Goal: Information Seeking & Learning: Learn about a topic

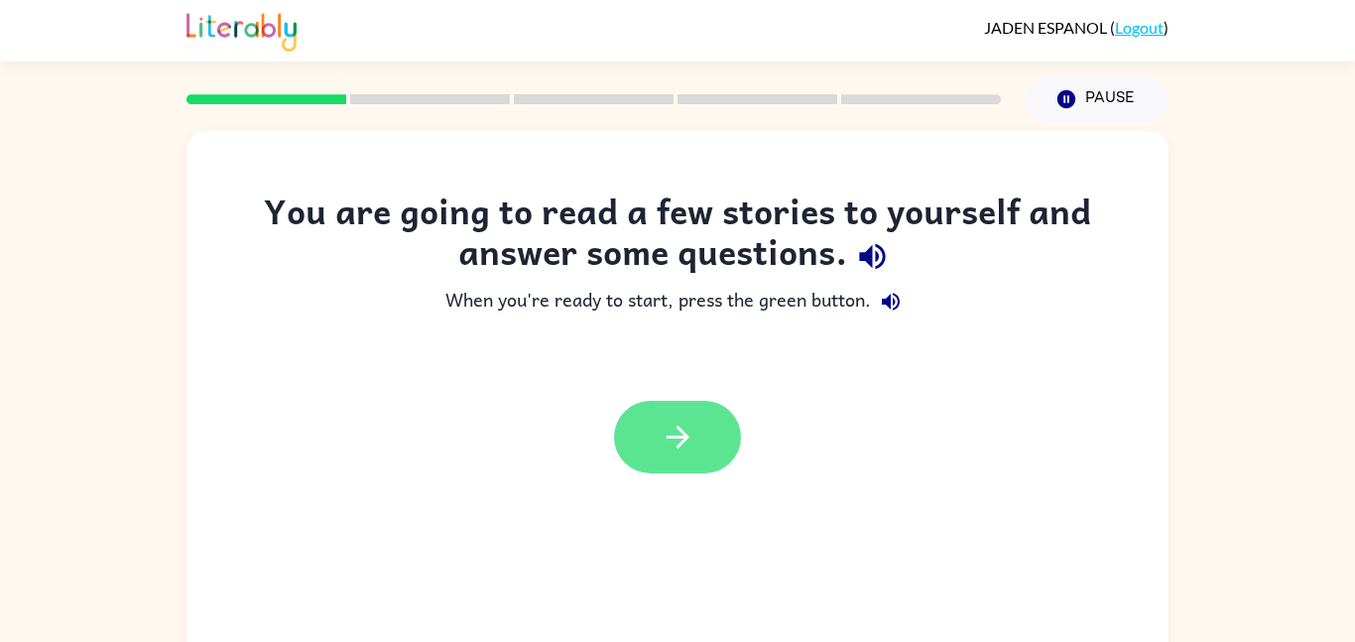
click at [676, 403] on button "button" at bounding box center [677, 437] width 127 height 72
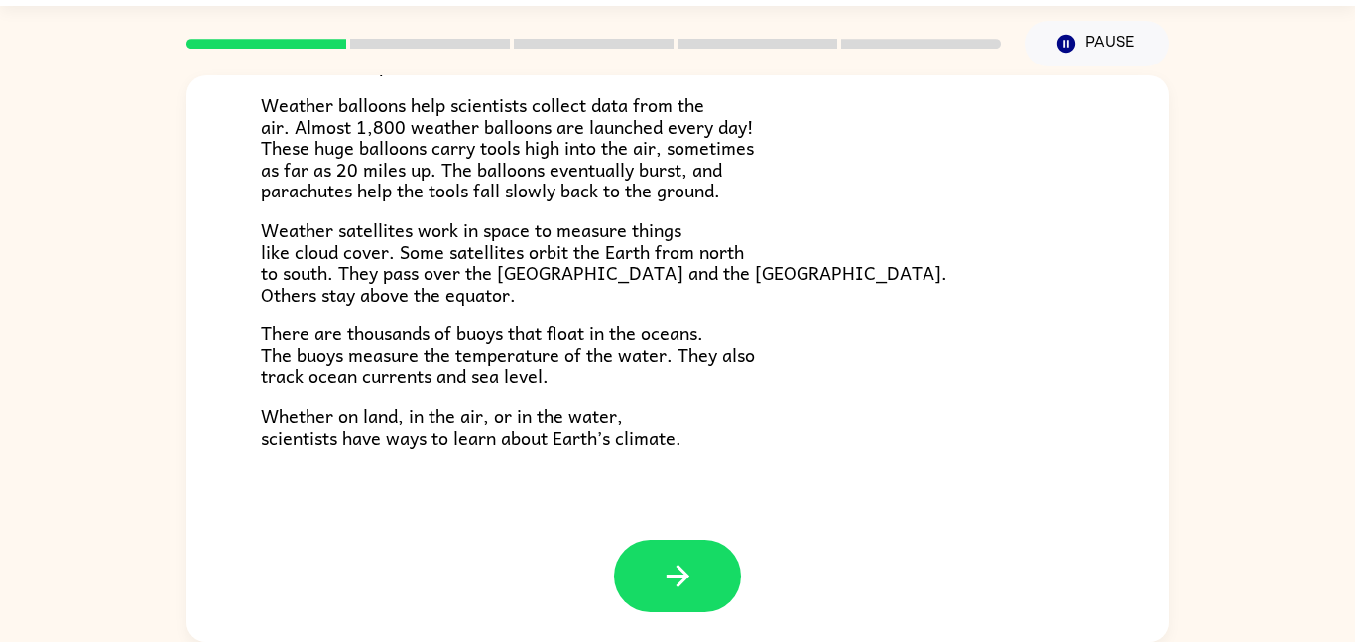
scroll to position [550, 0]
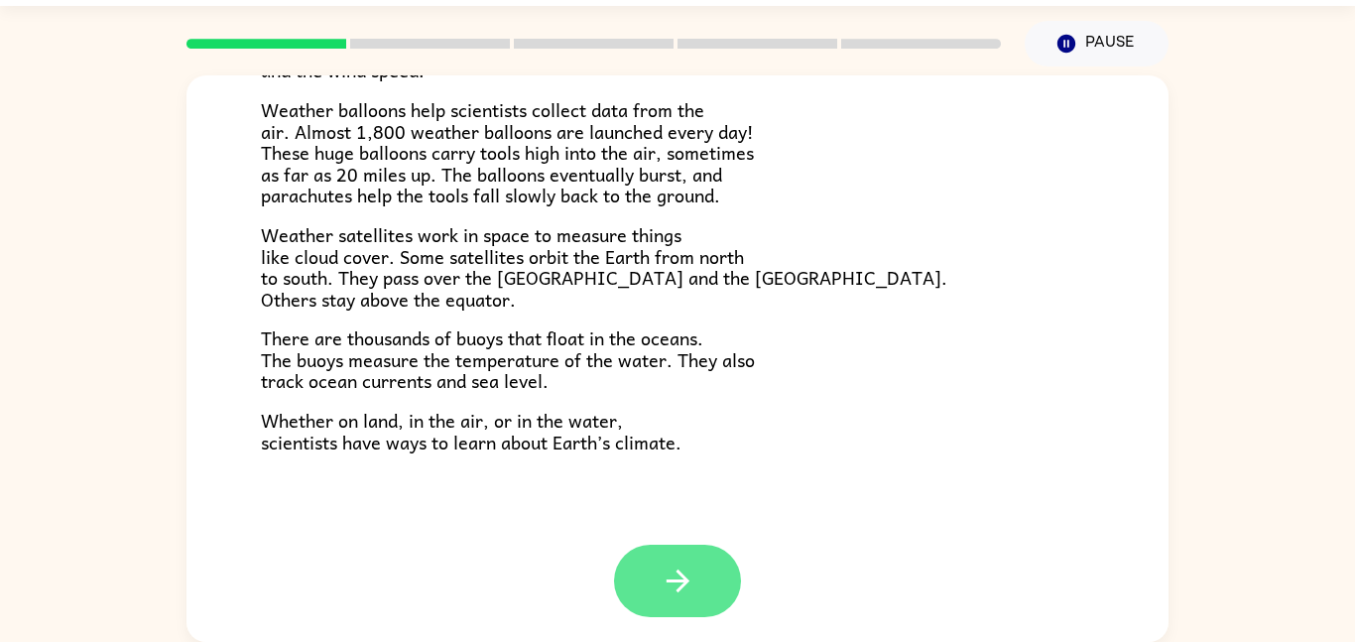
click at [719, 552] on button "button" at bounding box center [677, 581] width 127 height 72
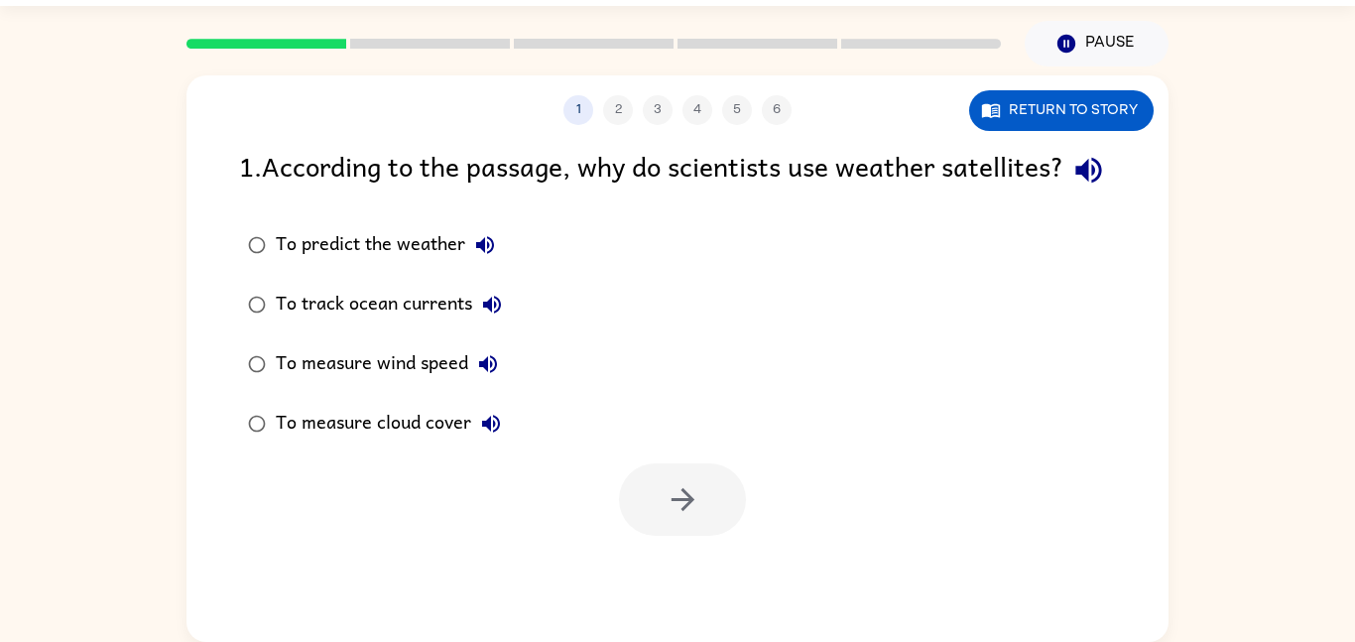
scroll to position [0, 0]
click at [353, 265] on div "To predict the weather" at bounding box center [390, 245] width 229 height 40
click at [336, 324] on div "To track ocean currents" at bounding box center [394, 305] width 236 height 40
click at [334, 384] on div "To measure wind speed" at bounding box center [392, 364] width 232 height 40
click at [496, 324] on button "To track ocean currents" at bounding box center [492, 305] width 40 height 40
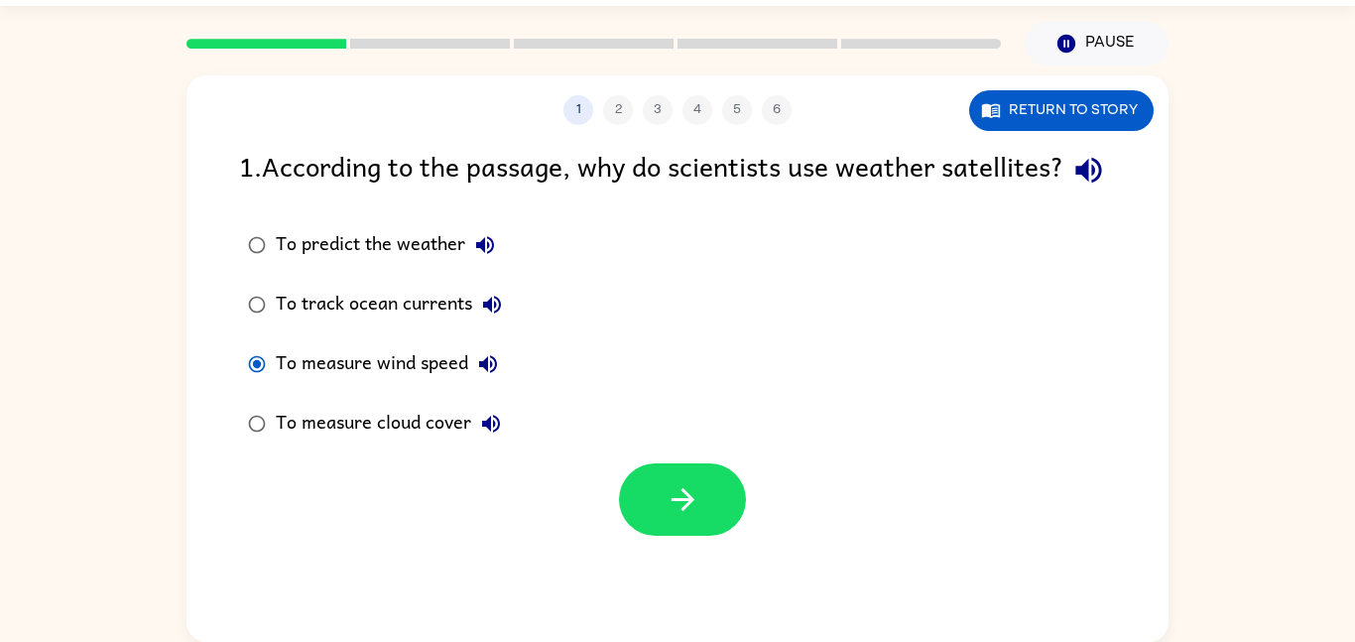
click at [483, 265] on button "To predict the weather" at bounding box center [485, 245] width 40 height 40
click at [428, 265] on div "To predict the weather" at bounding box center [390, 245] width 229 height 40
click at [668, 517] on icon "button" at bounding box center [683, 499] width 35 height 35
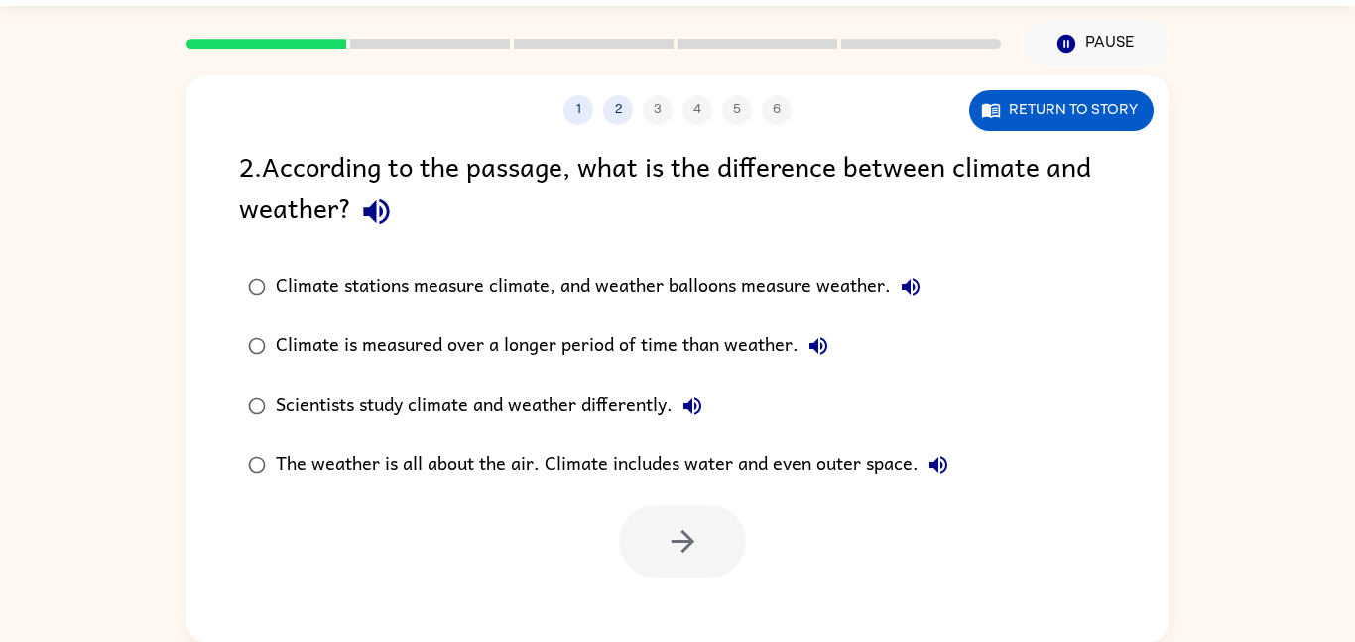
click at [744, 327] on div "Climate is measured over a longer period of time than weather." at bounding box center [557, 346] width 562 height 40
click at [822, 291] on div "Climate stations measure climate, and weather balloons measure weather." at bounding box center [603, 287] width 655 height 40
click at [823, 281] on div "Climate stations measure climate, and weather balloons measure weather." at bounding box center [603, 287] width 655 height 40
click at [691, 543] on icon "button" at bounding box center [682, 541] width 23 height 23
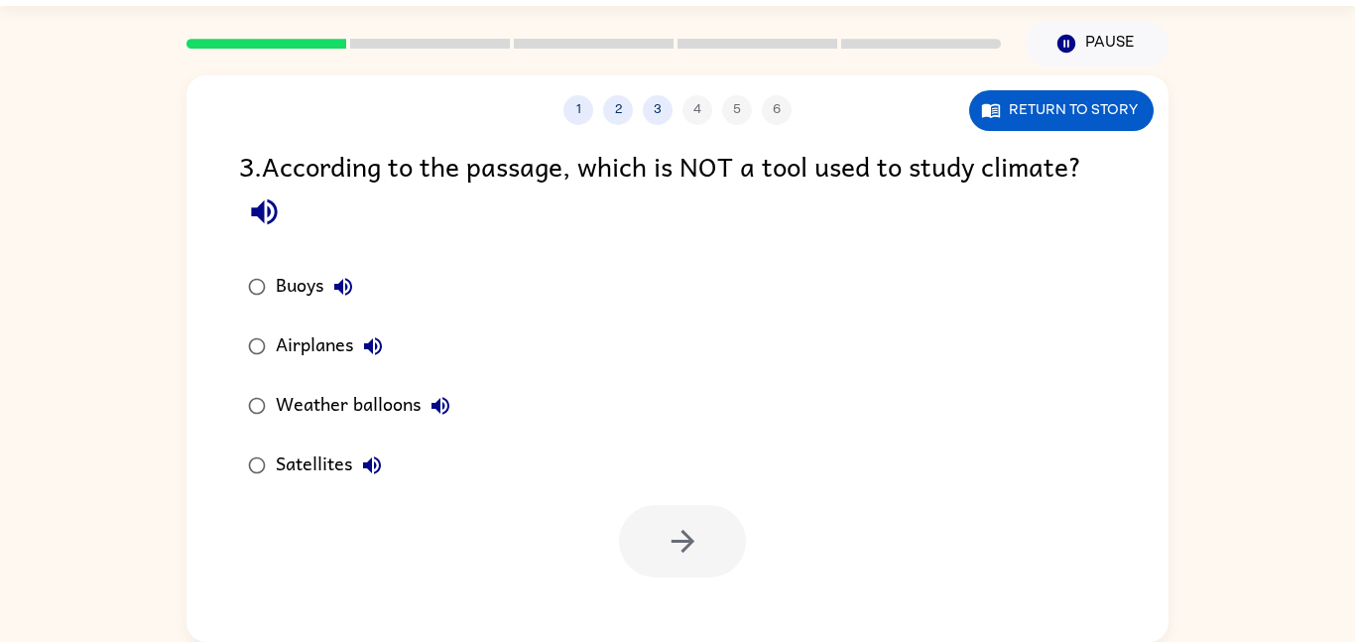
click at [347, 296] on icon "button" at bounding box center [343, 287] width 24 height 24
click at [295, 278] on div "Buoys" at bounding box center [319, 287] width 87 height 40
click at [719, 539] on button "button" at bounding box center [682, 541] width 127 height 72
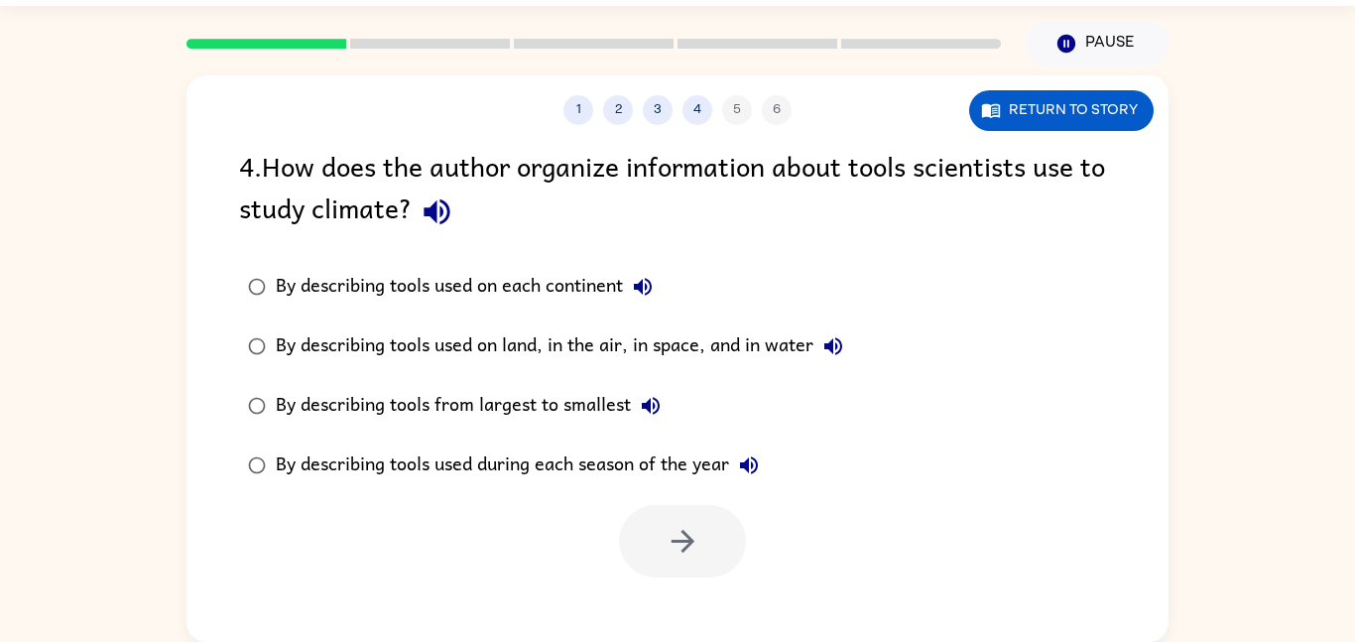
click at [488, 265] on label "By describing tools used on each continent" at bounding box center [545, 287] width 635 height 60
click at [660, 543] on button "button" at bounding box center [682, 541] width 127 height 72
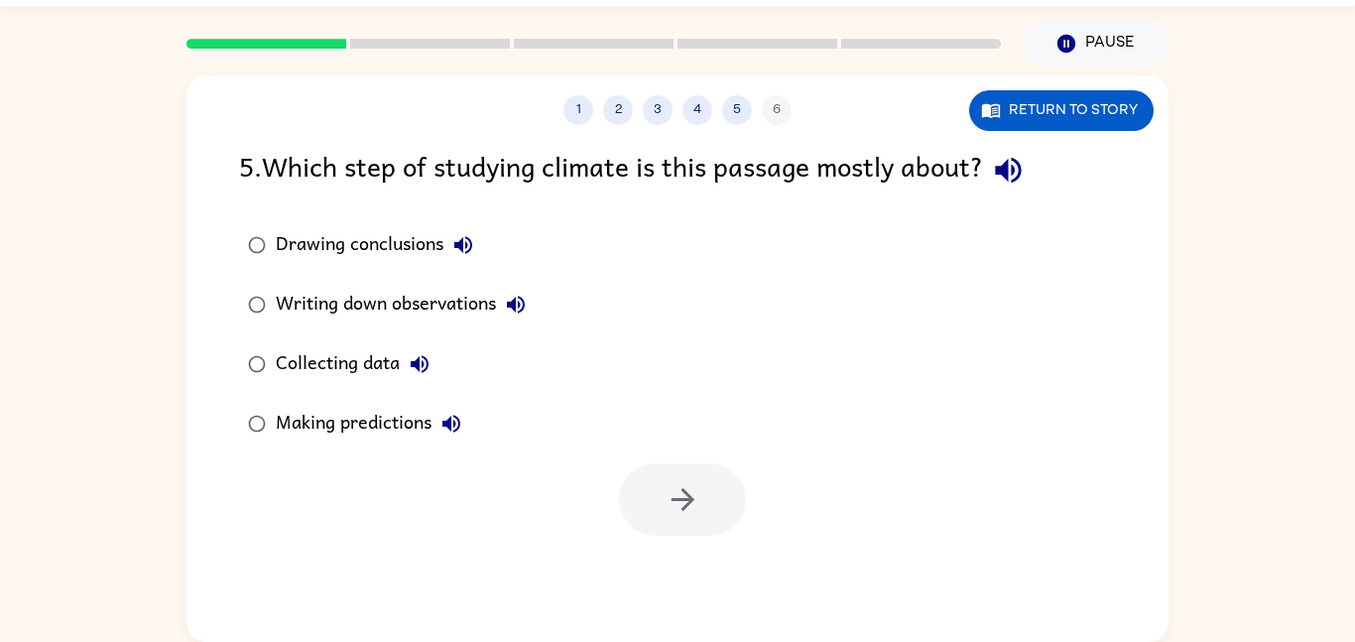
click at [403, 361] on button "Collecting data" at bounding box center [420, 364] width 40 height 40
click at [326, 377] on div "Collecting data" at bounding box center [358, 364] width 164 height 40
click at [674, 510] on icon "button" at bounding box center [683, 499] width 35 height 35
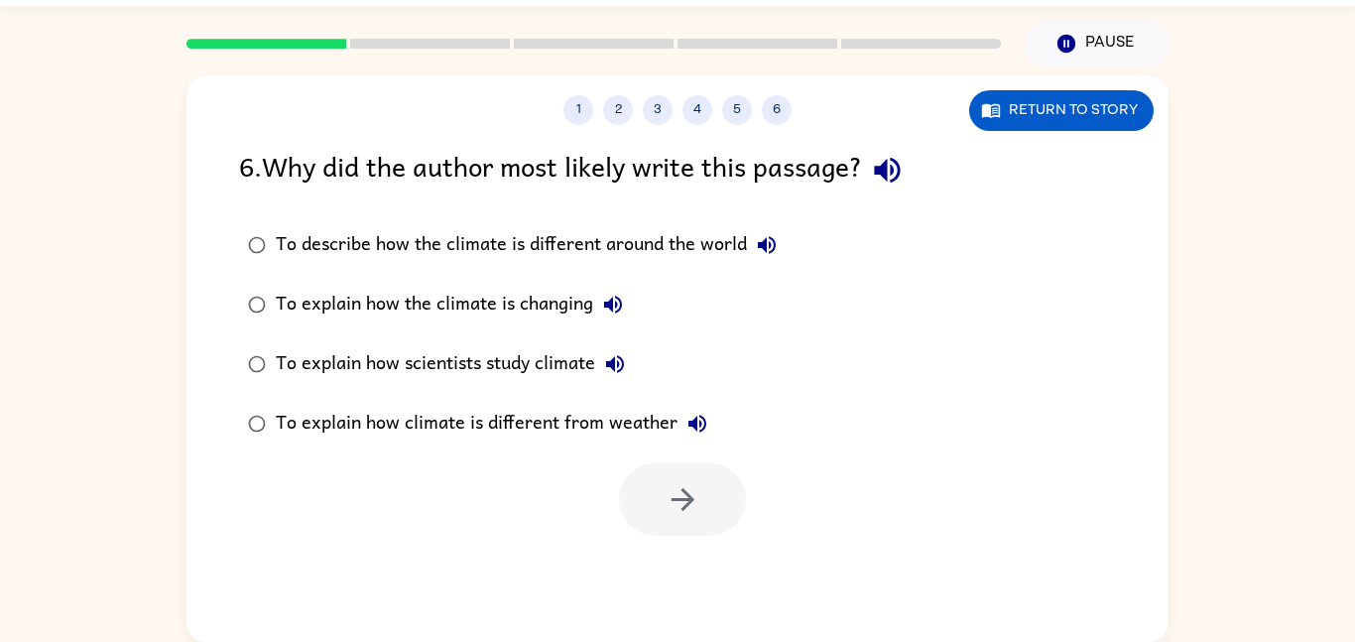
click at [756, 236] on icon "button" at bounding box center [767, 245] width 24 height 24
click at [550, 242] on div "To describe how the climate is different around the world" at bounding box center [531, 245] width 511 height 40
click at [706, 514] on button "button" at bounding box center [682, 499] width 127 height 72
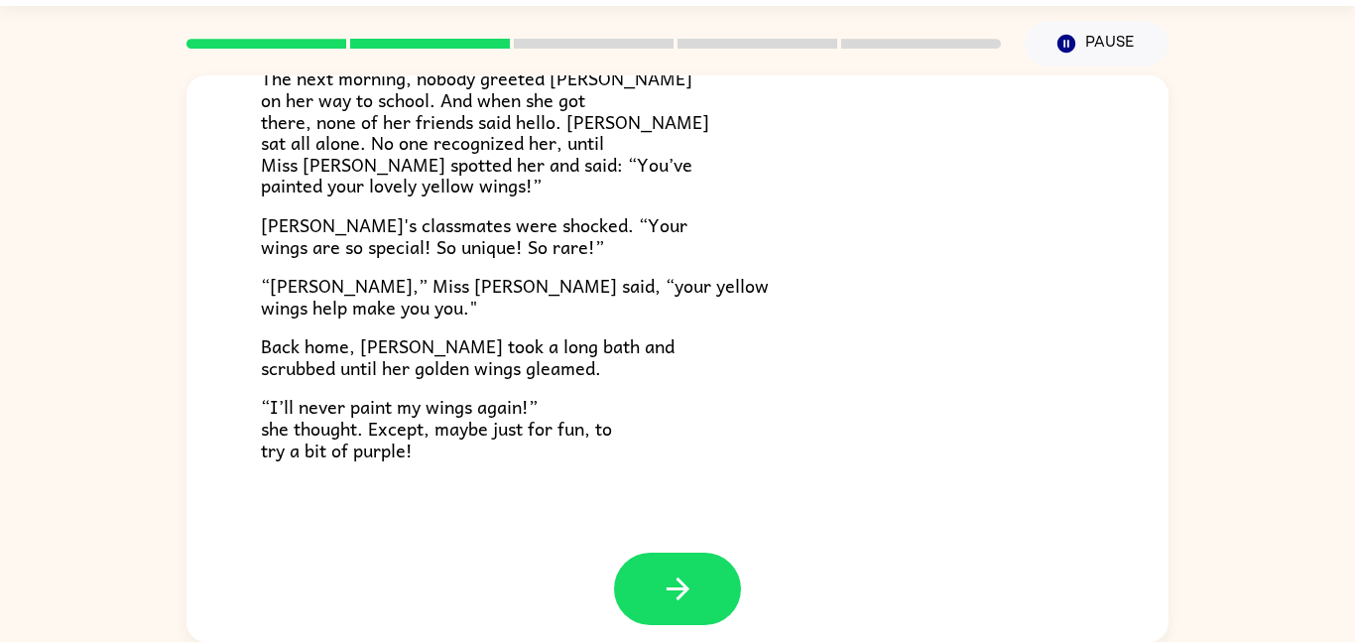
scroll to position [554, 0]
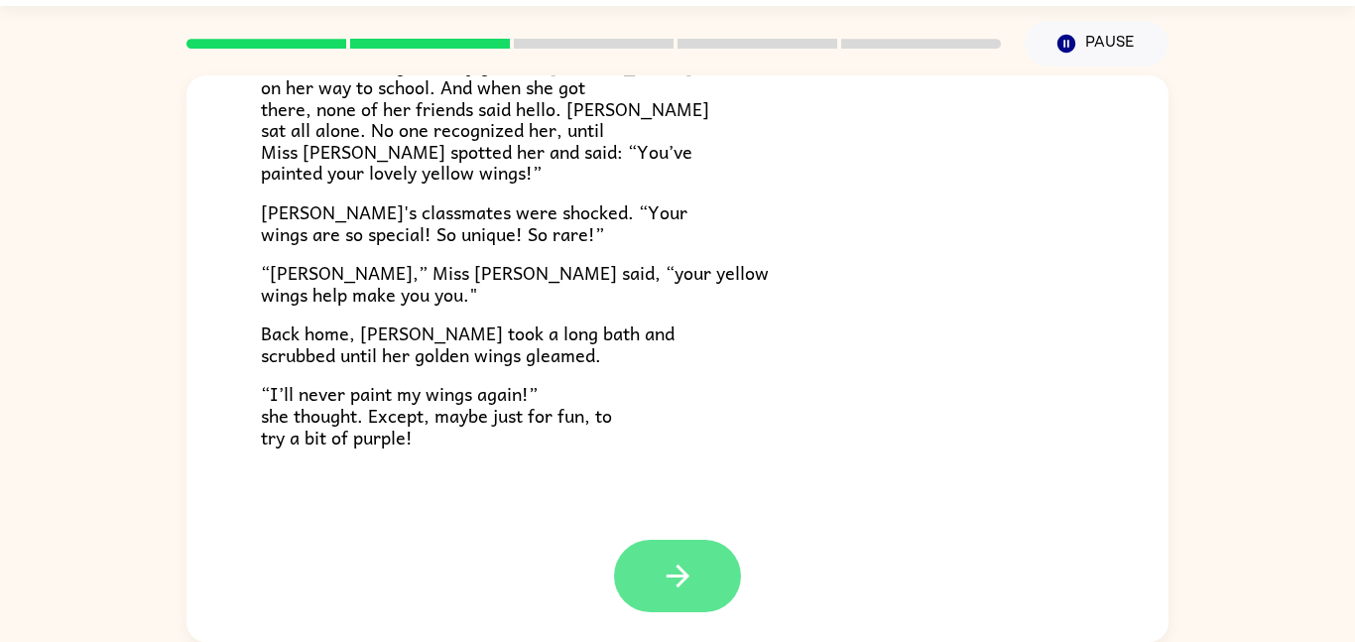
click at [692, 570] on icon "button" at bounding box center [678, 575] width 35 height 35
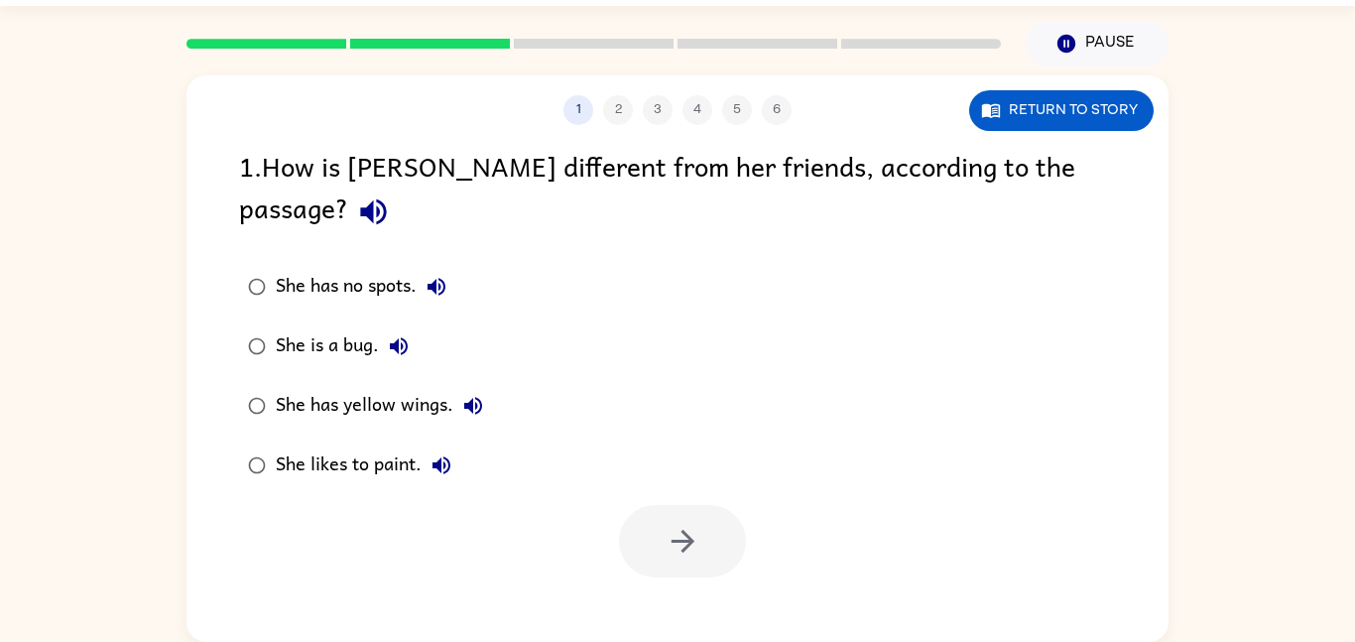
scroll to position [0, 0]
click at [691, 524] on icon "button" at bounding box center [683, 541] width 35 height 35
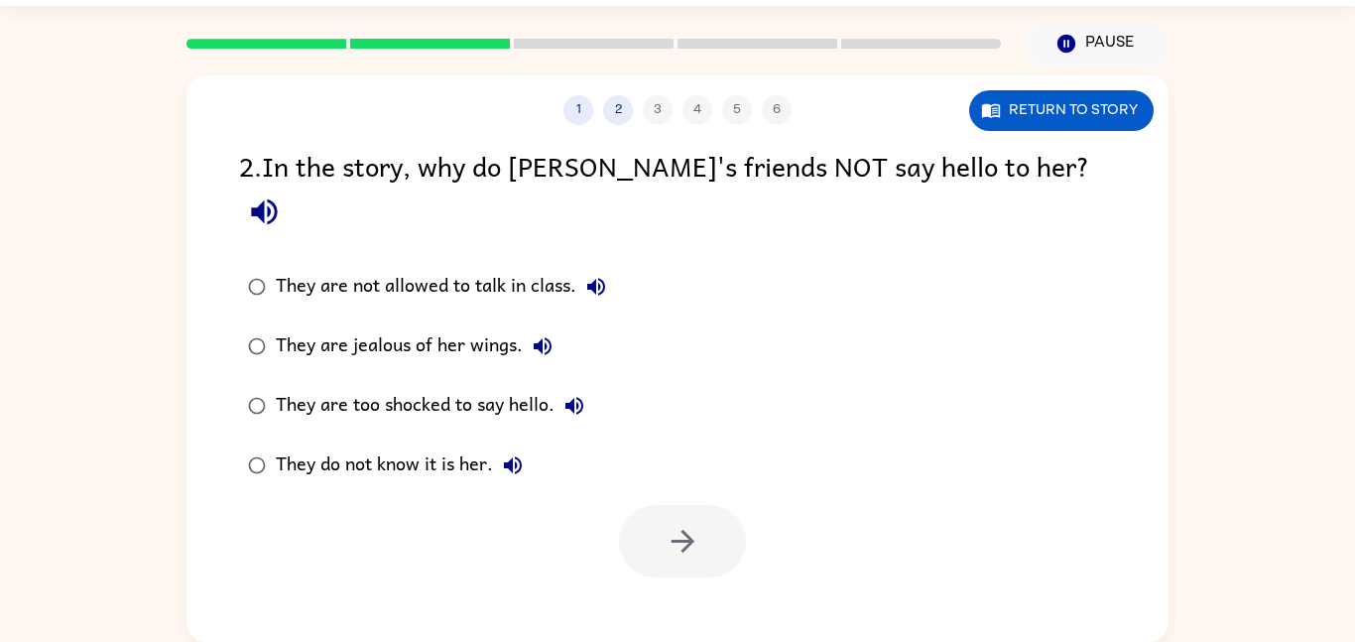
click at [288, 445] on div "They do not know it is her." at bounding box center [404, 465] width 257 height 40
click at [693, 524] on icon "button" at bounding box center [683, 541] width 35 height 35
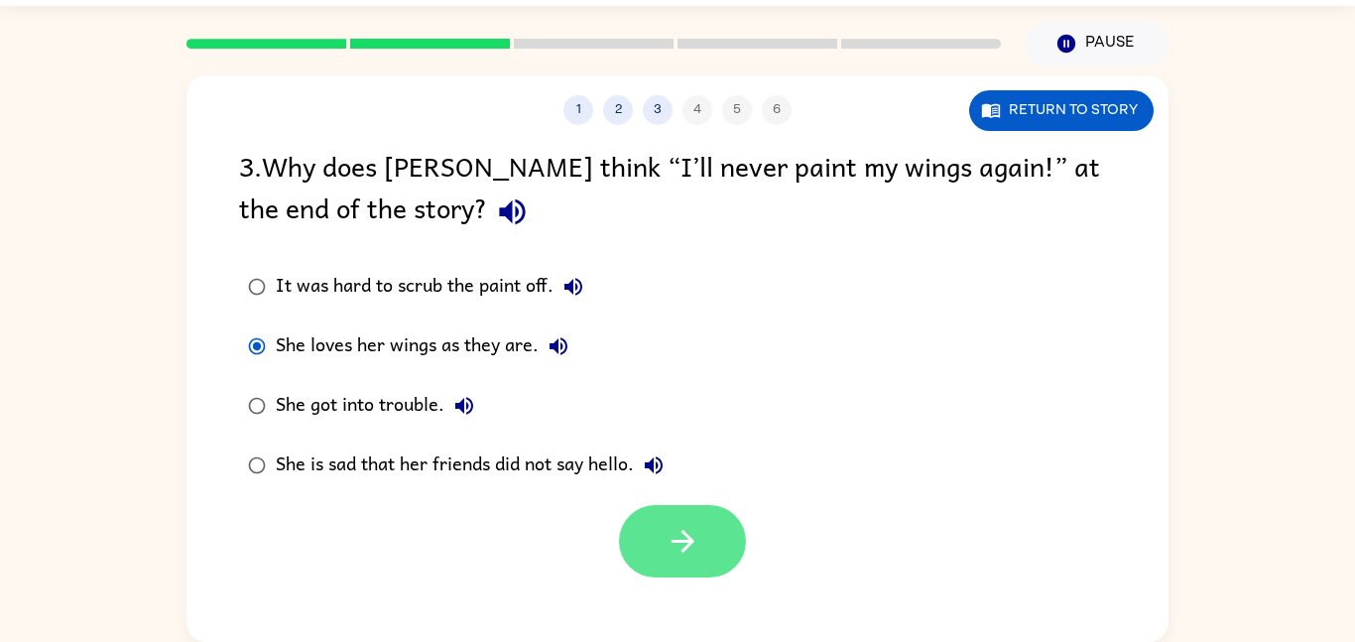
click at [716, 516] on button "button" at bounding box center [682, 541] width 127 height 72
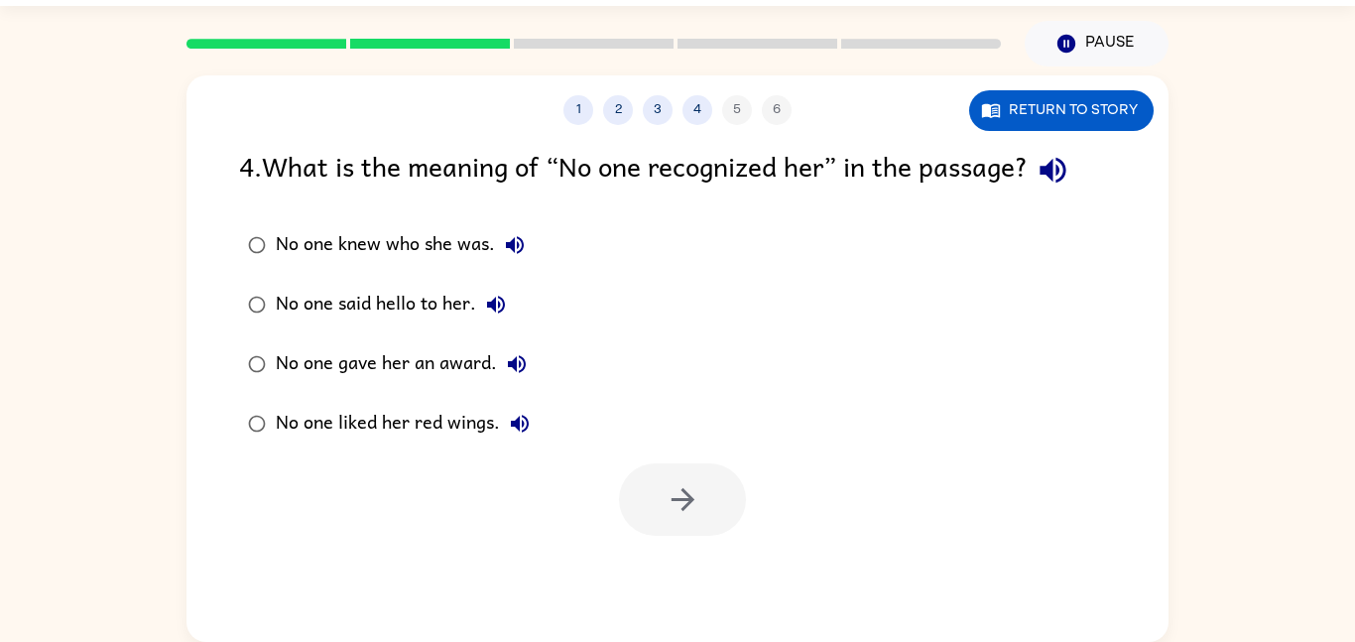
click at [307, 266] on label "No one knew who she was." at bounding box center [388, 245] width 321 height 60
click at [680, 482] on icon "button" at bounding box center [683, 499] width 35 height 35
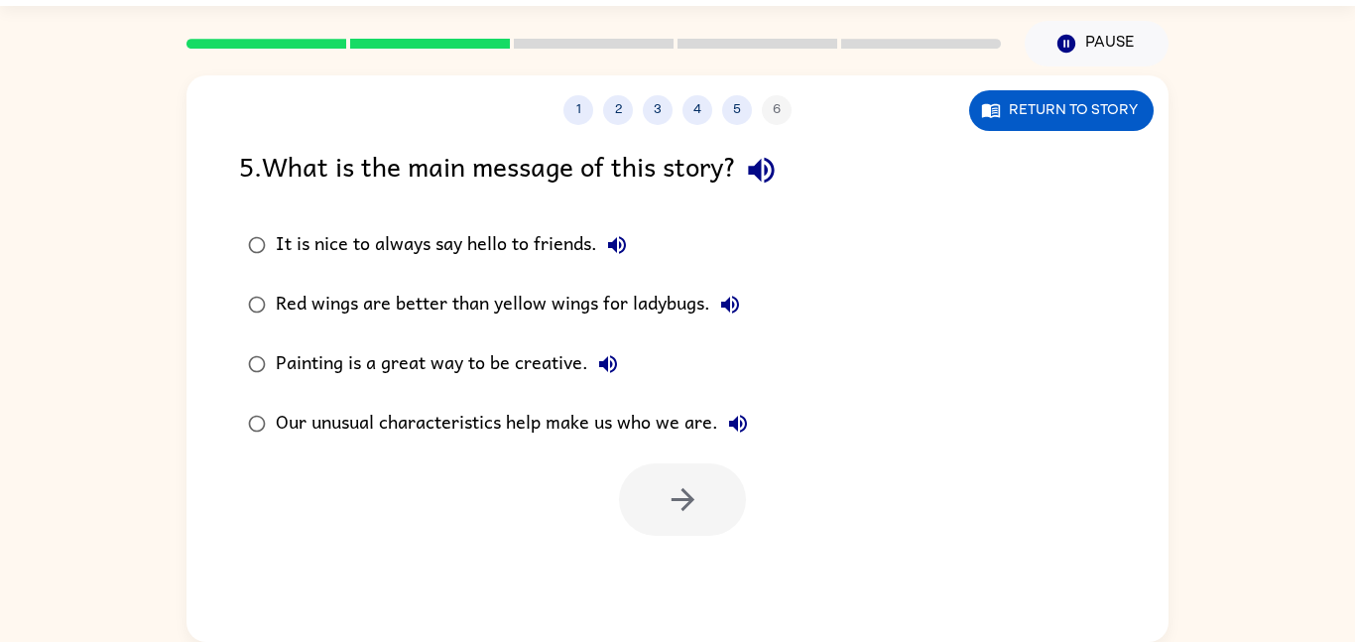
click at [294, 422] on div "Our unusual characteristics help make us who we are." at bounding box center [517, 424] width 482 height 40
click at [702, 502] on button "button" at bounding box center [682, 499] width 127 height 72
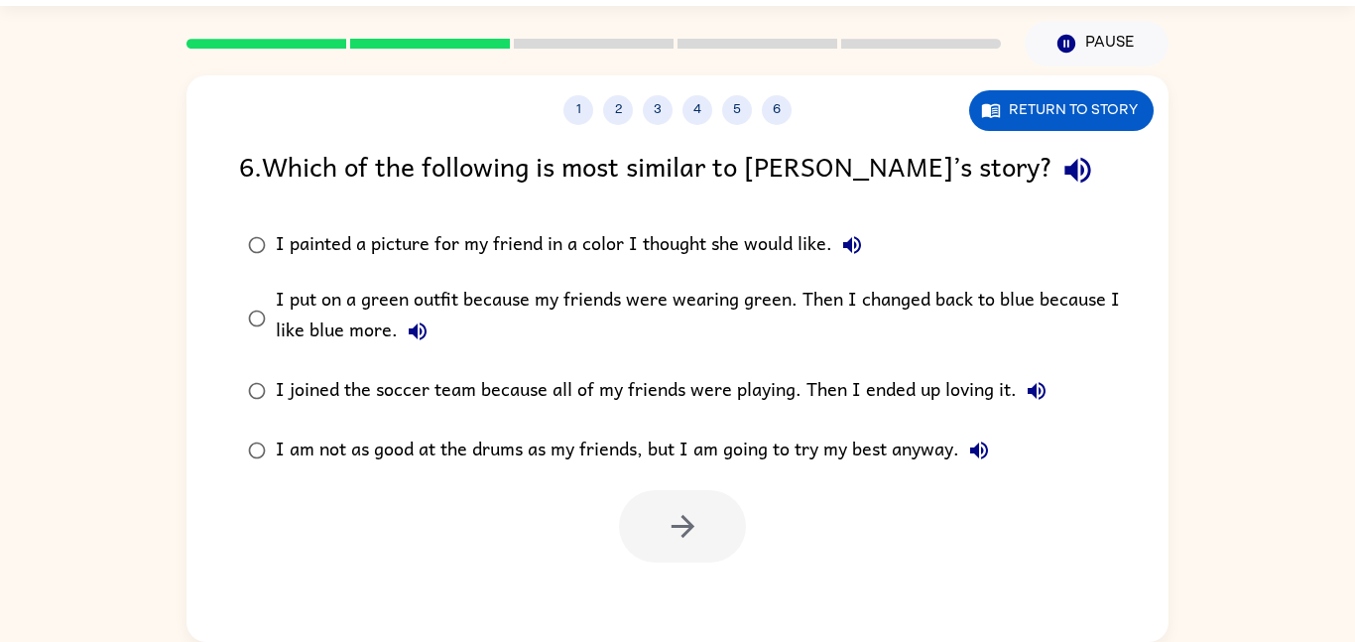
click at [295, 295] on div "I put on a green outfit because my friends were wearing green. Then I changed b…" at bounding box center [709, 318] width 867 height 66
click at [650, 500] on button "button" at bounding box center [682, 526] width 127 height 72
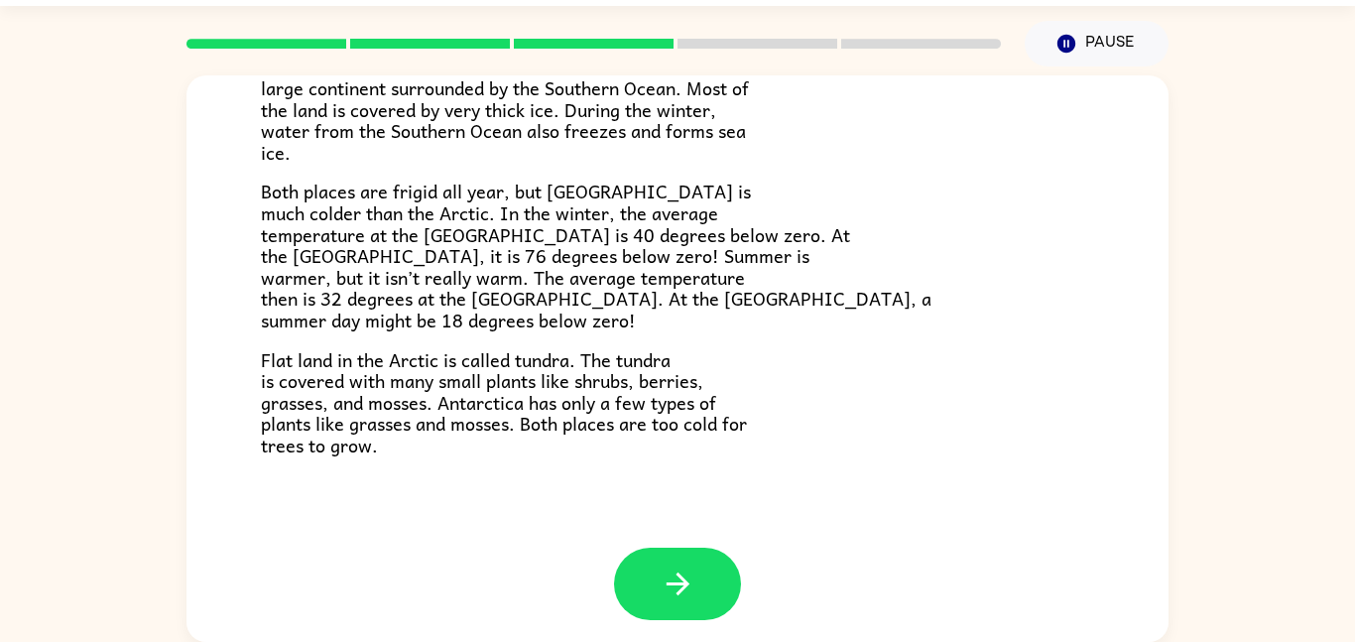
scroll to position [419, 0]
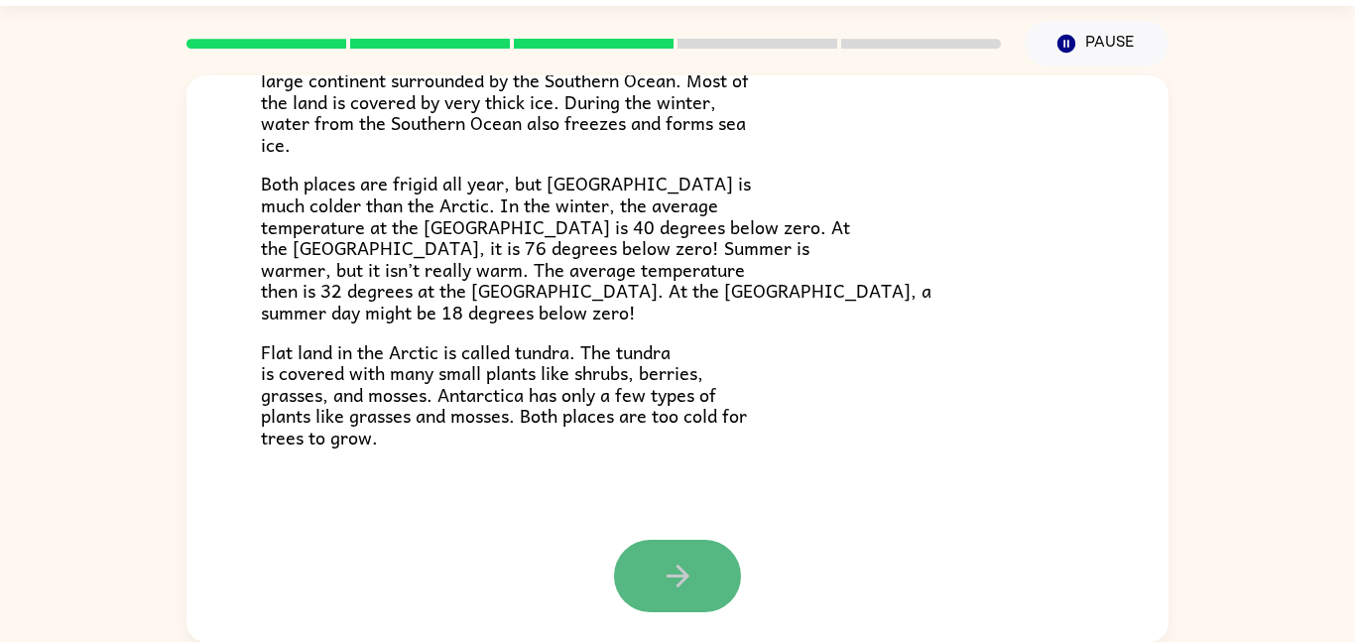
click at [648, 549] on button "button" at bounding box center [677, 576] width 127 height 72
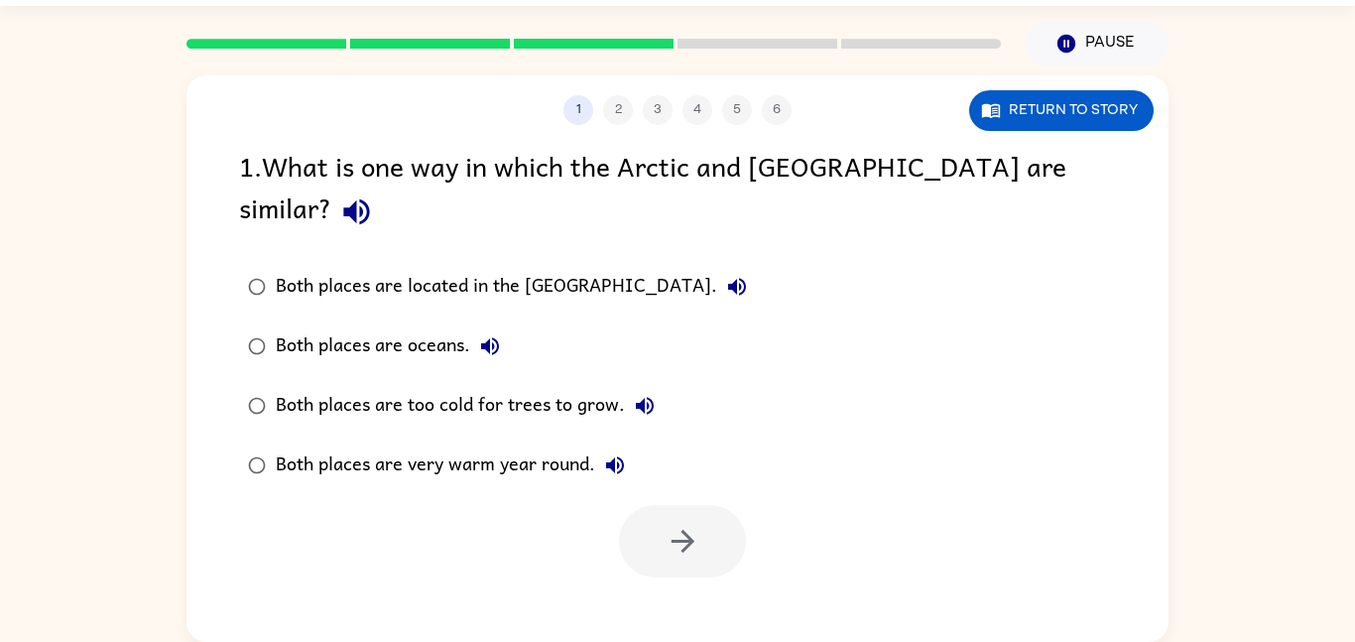
click at [717, 267] on button "Both places are located in the [GEOGRAPHIC_DATA]." at bounding box center [737, 287] width 40 height 40
click at [725, 275] on icon "button" at bounding box center [737, 287] width 24 height 24
click at [717, 267] on button "Both places are located in the [GEOGRAPHIC_DATA]." at bounding box center [737, 287] width 40 height 40
click at [315, 267] on div "Both places are located in the [GEOGRAPHIC_DATA]." at bounding box center [516, 287] width 481 height 40
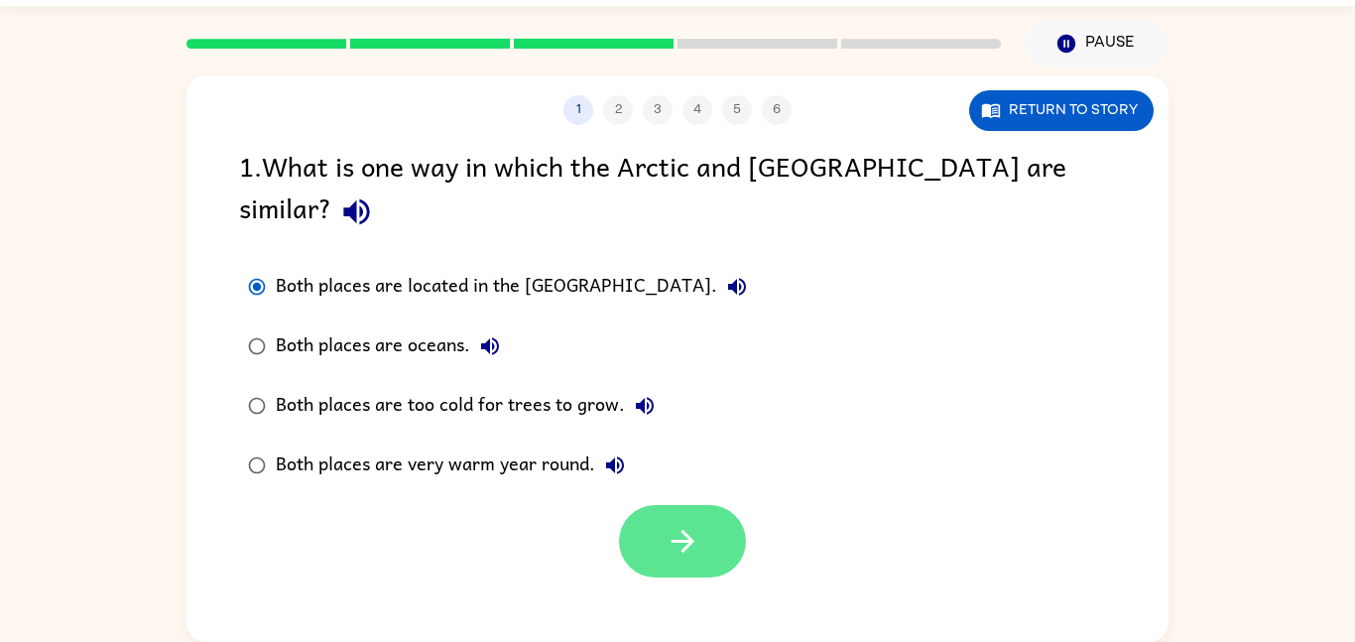
click at [695, 525] on button "button" at bounding box center [682, 541] width 127 height 72
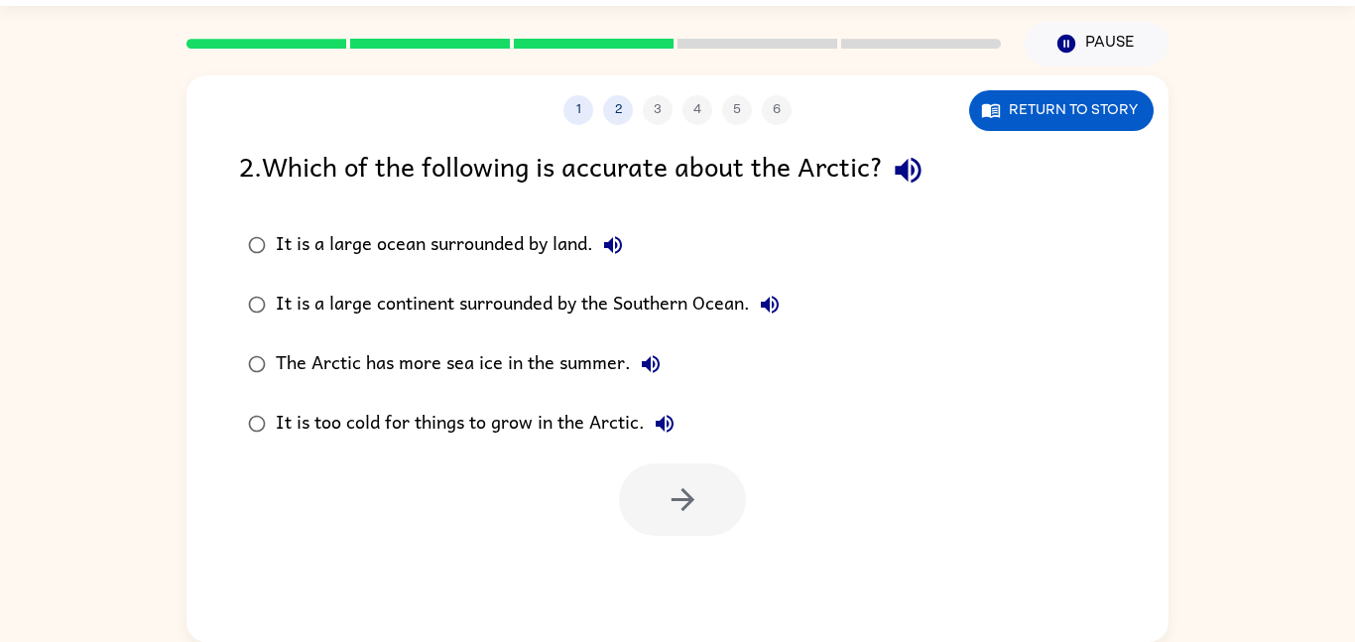
click at [332, 332] on label "It is a large continent surrounded by the Southern Ocean." at bounding box center [513, 305] width 571 height 60
click at [714, 532] on button "button" at bounding box center [682, 499] width 127 height 72
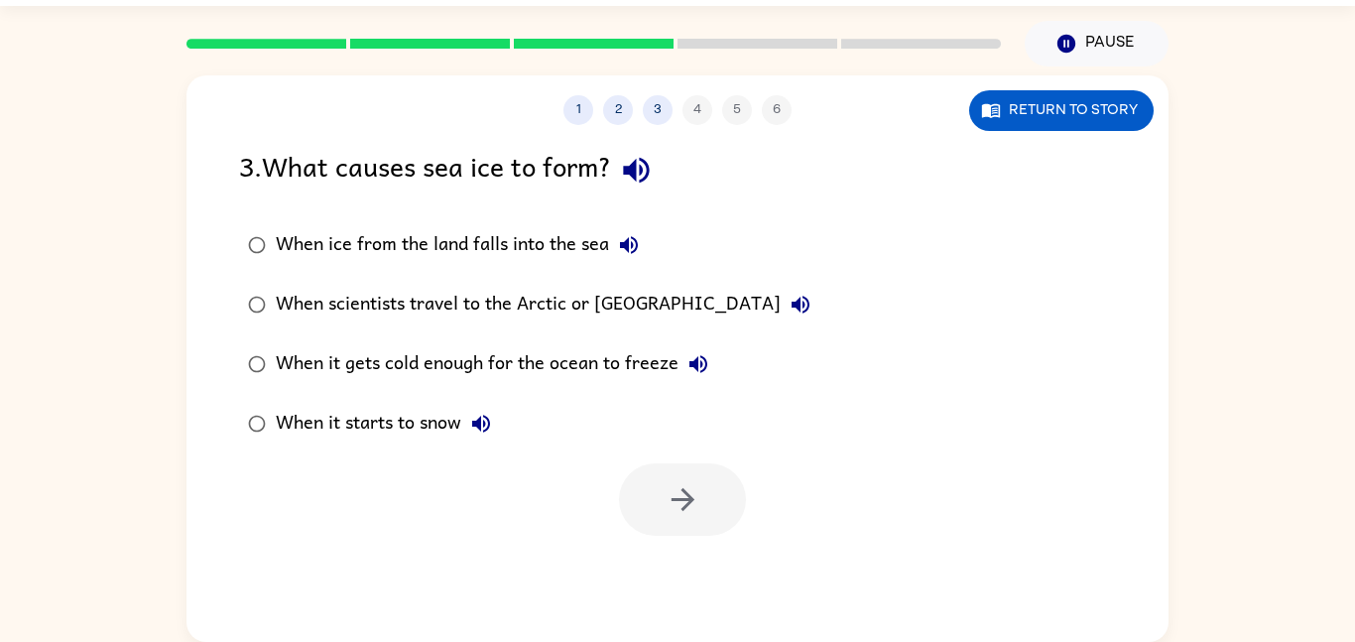
click at [316, 296] on div "When scientists travel to the Arctic or [GEOGRAPHIC_DATA]" at bounding box center [548, 305] width 545 height 40
click at [702, 505] on button "button" at bounding box center [682, 499] width 127 height 72
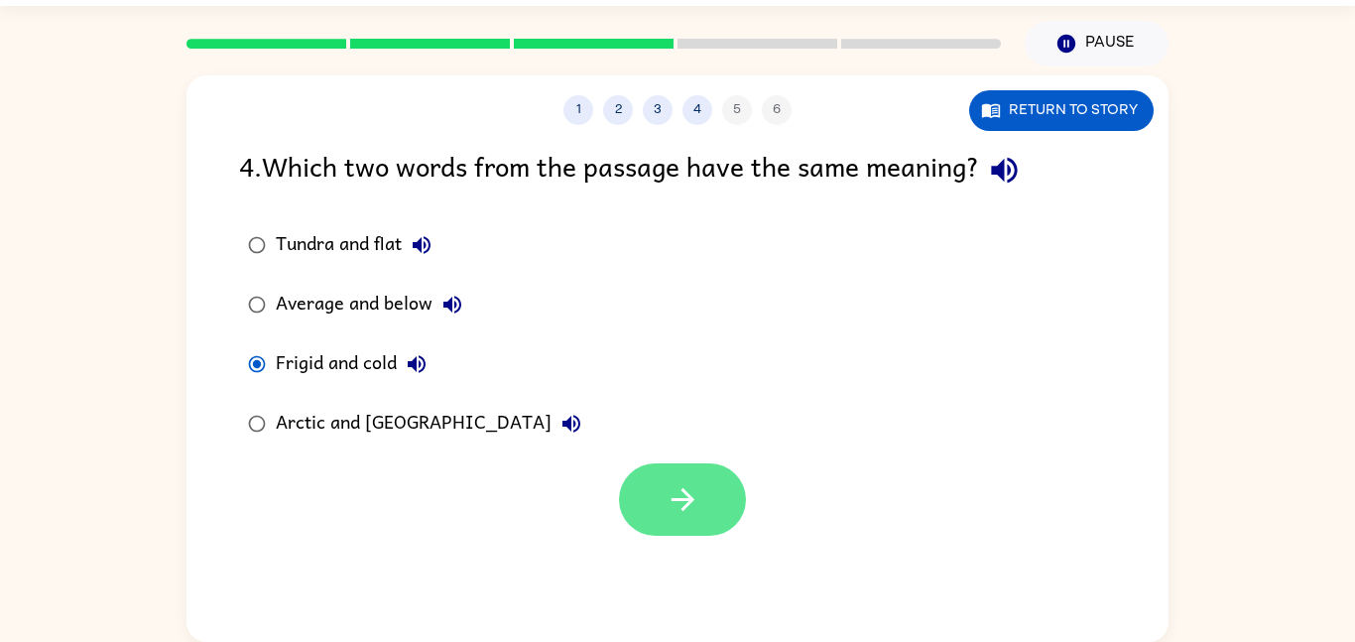
click at [631, 515] on button "button" at bounding box center [682, 499] width 127 height 72
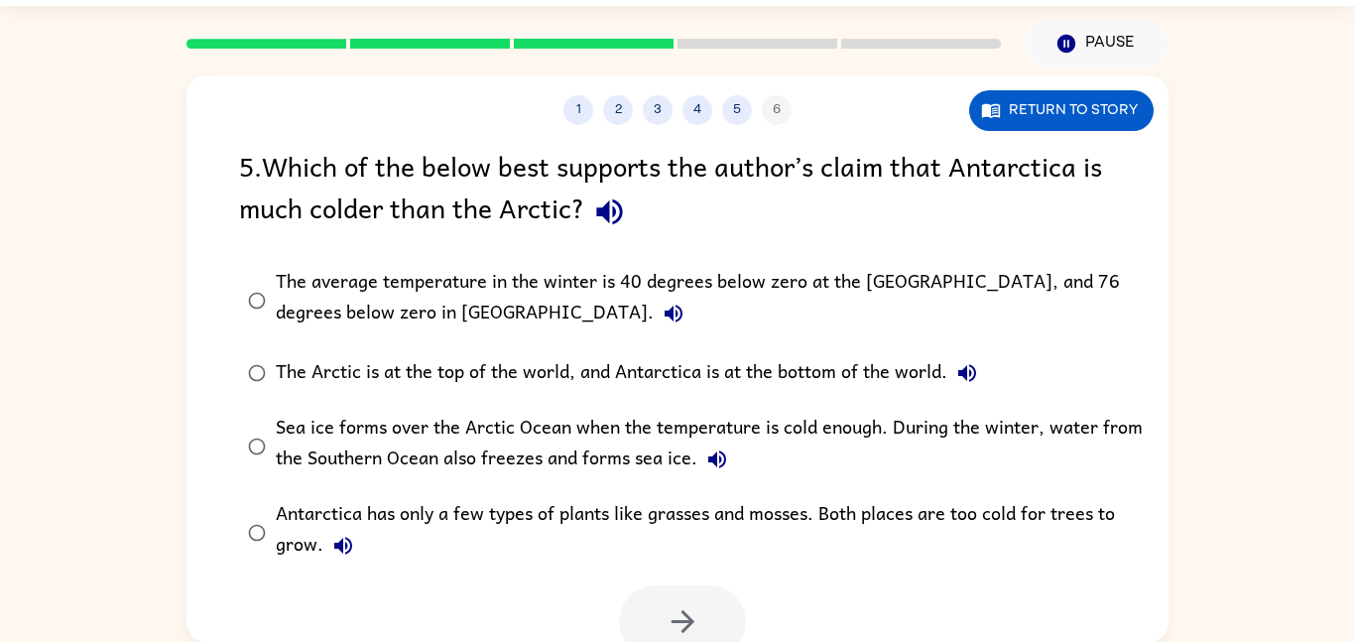
scroll to position [16, 0]
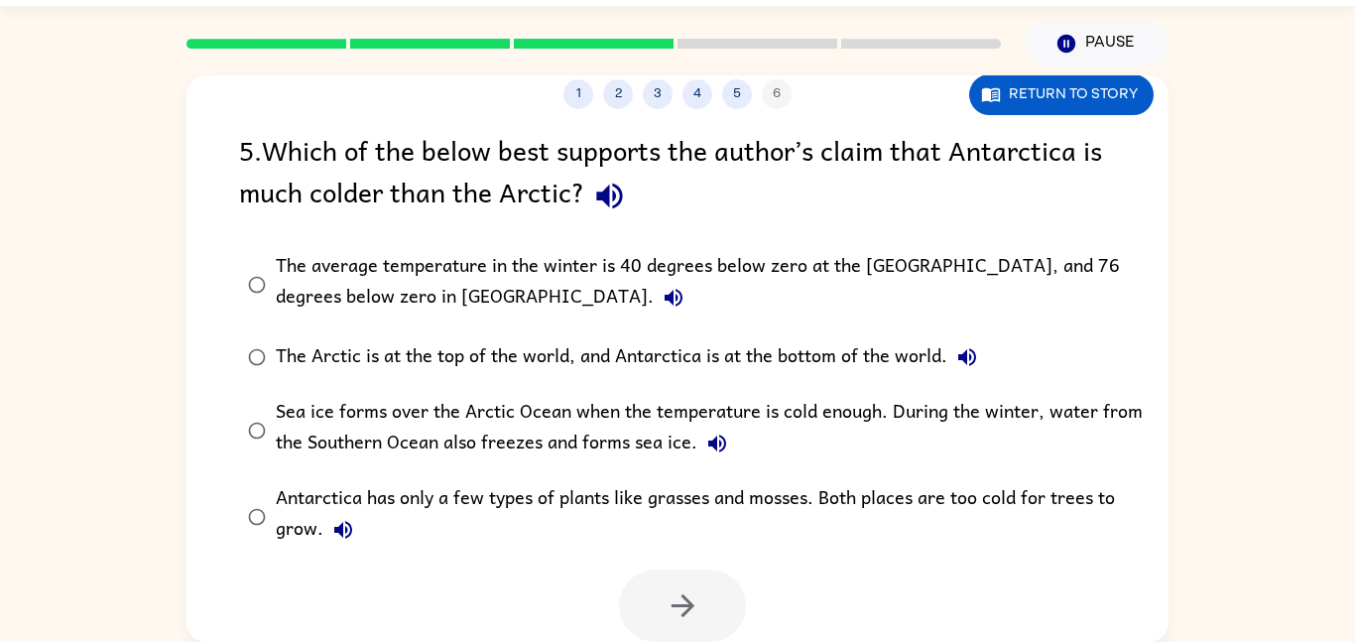
click at [708, 599] on div at bounding box center [682, 605] width 127 height 72
click at [331, 257] on div "The average temperature in the winter is 40 degrees below zero at the [GEOGRAPH…" at bounding box center [709, 284] width 867 height 66
click at [687, 598] on icon "button" at bounding box center [683, 605] width 35 height 35
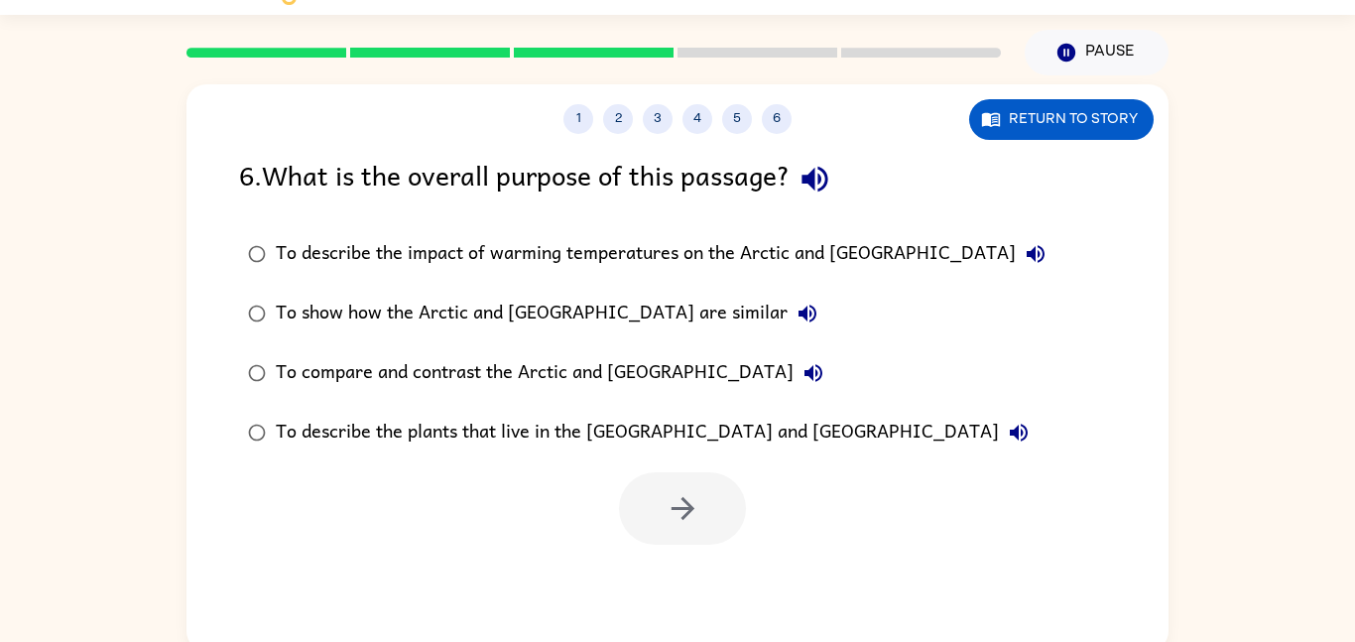
scroll to position [30, 0]
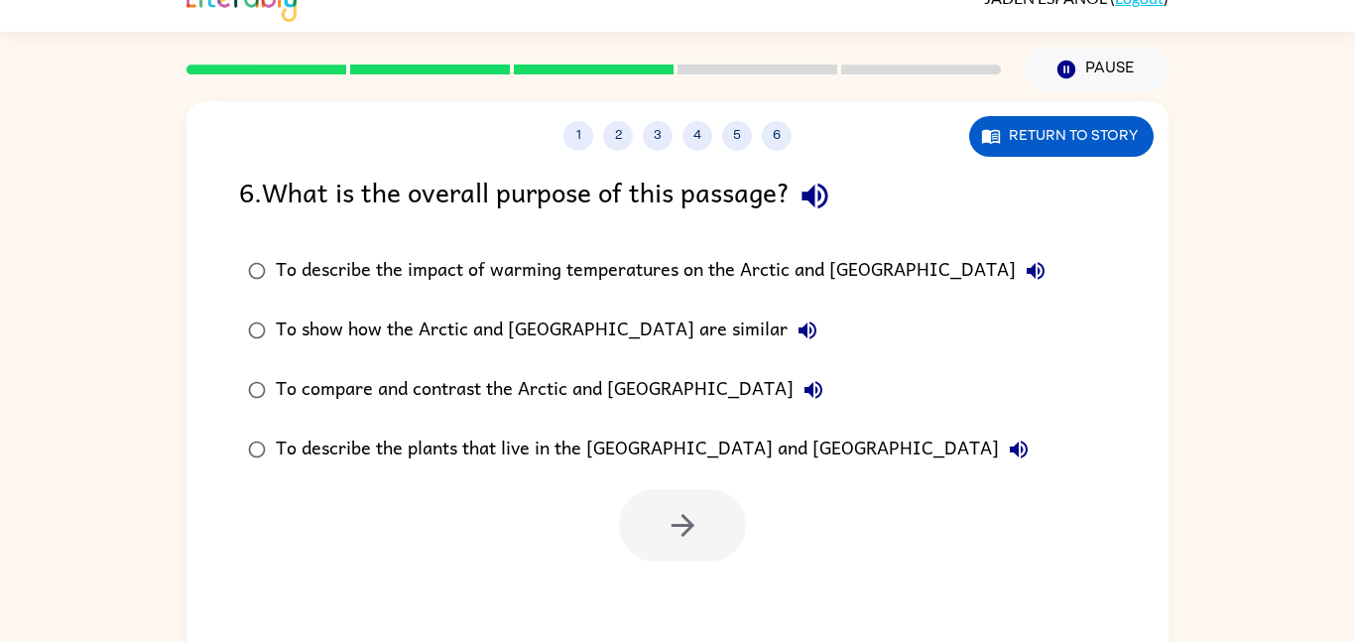
click at [871, 294] on label "To describe the impact of warming temperatures on the Arctic and [GEOGRAPHIC_DA…" at bounding box center [646, 271] width 837 height 60
click at [656, 516] on button "button" at bounding box center [682, 525] width 127 height 72
click at [643, 536] on div at bounding box center [682, 525] width 127 height 72
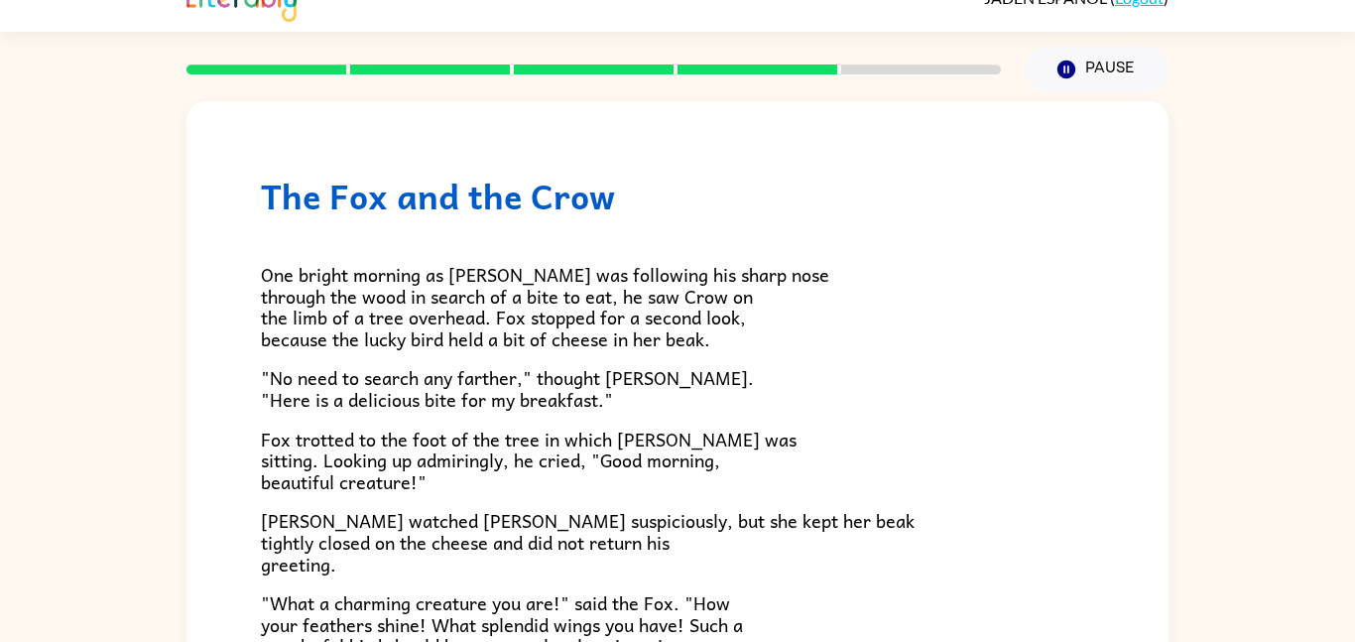
click at [668, 543] on span "[PERSON_NAME] watched [PERSON_NAME] suspiciously, but she kept her beak tightly…" at bounding box center [588, 541] width 654 height 71
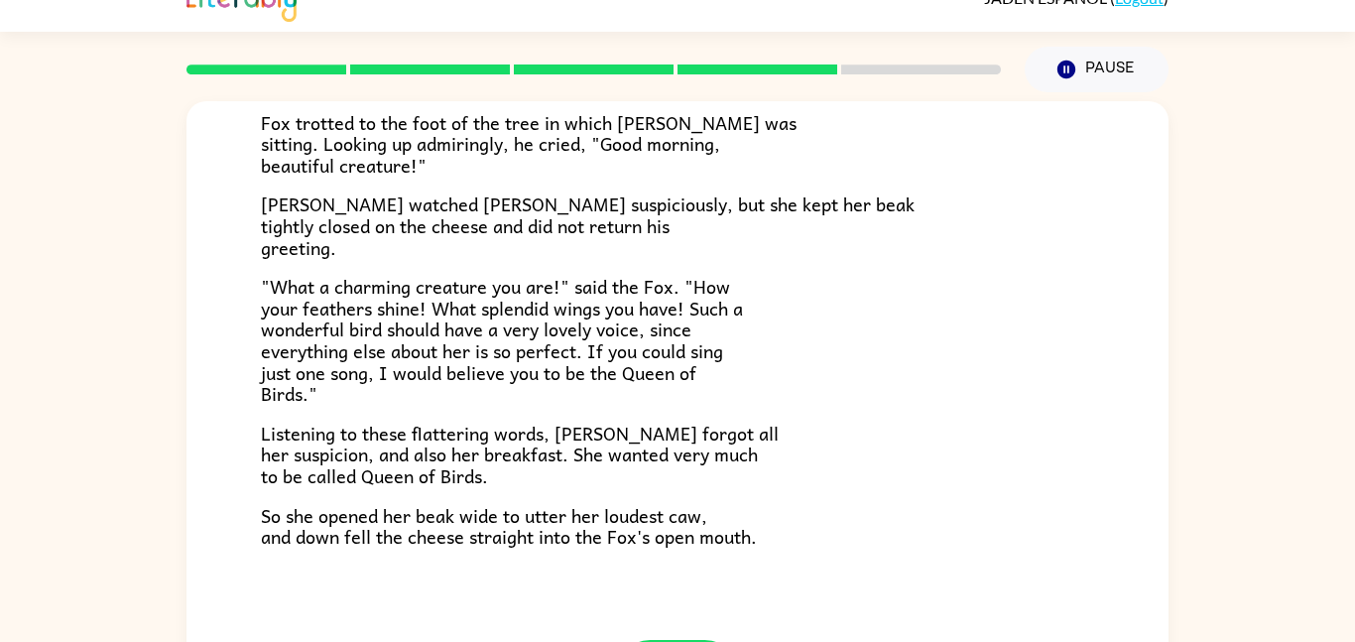
scroll to position [390, 0]
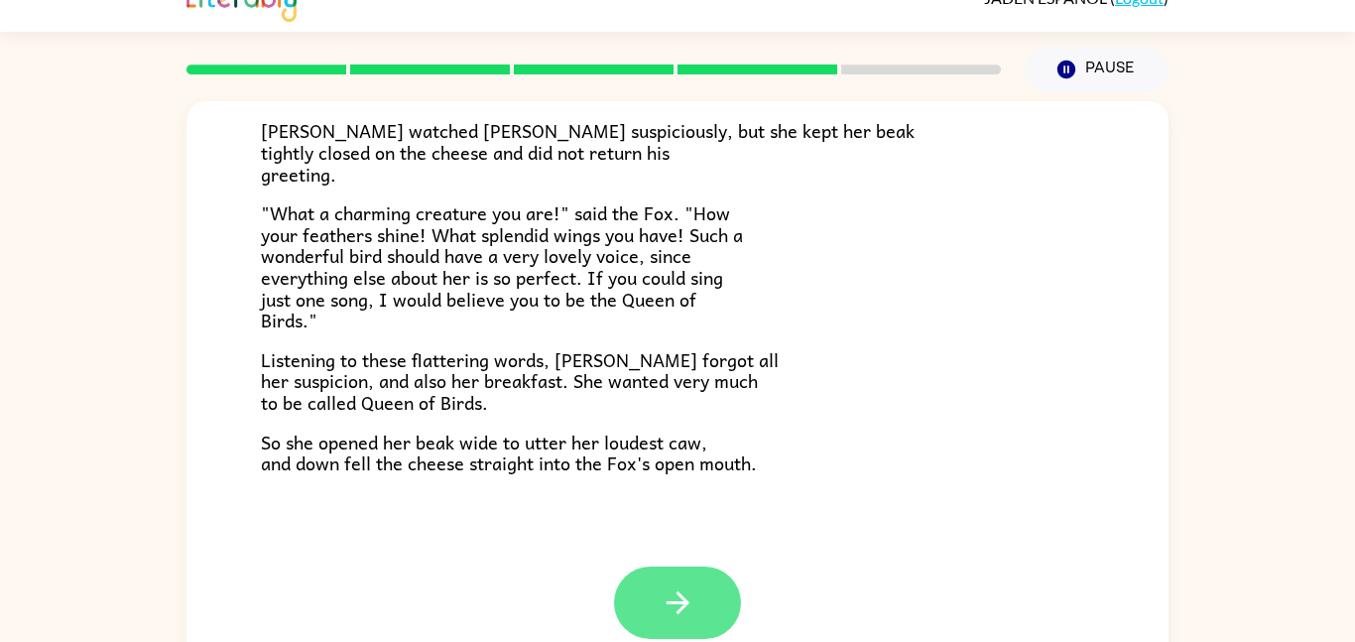
click at [733, 607] on button "button" at bounding box center [677, 602] width 127 height 72
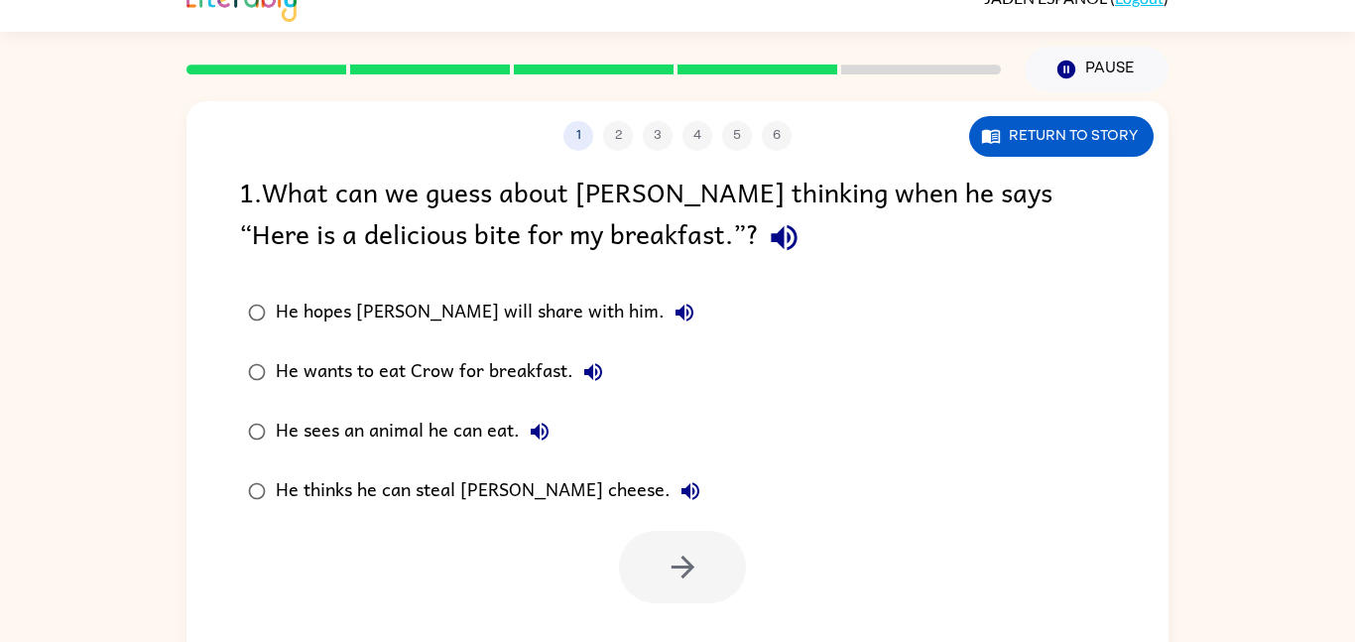
scroll to position [0, 0]
click at [695, 566] on div at bounding box center [682, 567] width 127 height 72
click at [626, 374] on label "He wants to eat Crow for breakfast." at bounding box center [474, 372] width 492 height 60
click at [708, 591] on button "button" at bounding box center [682, 567] width 127 height 72
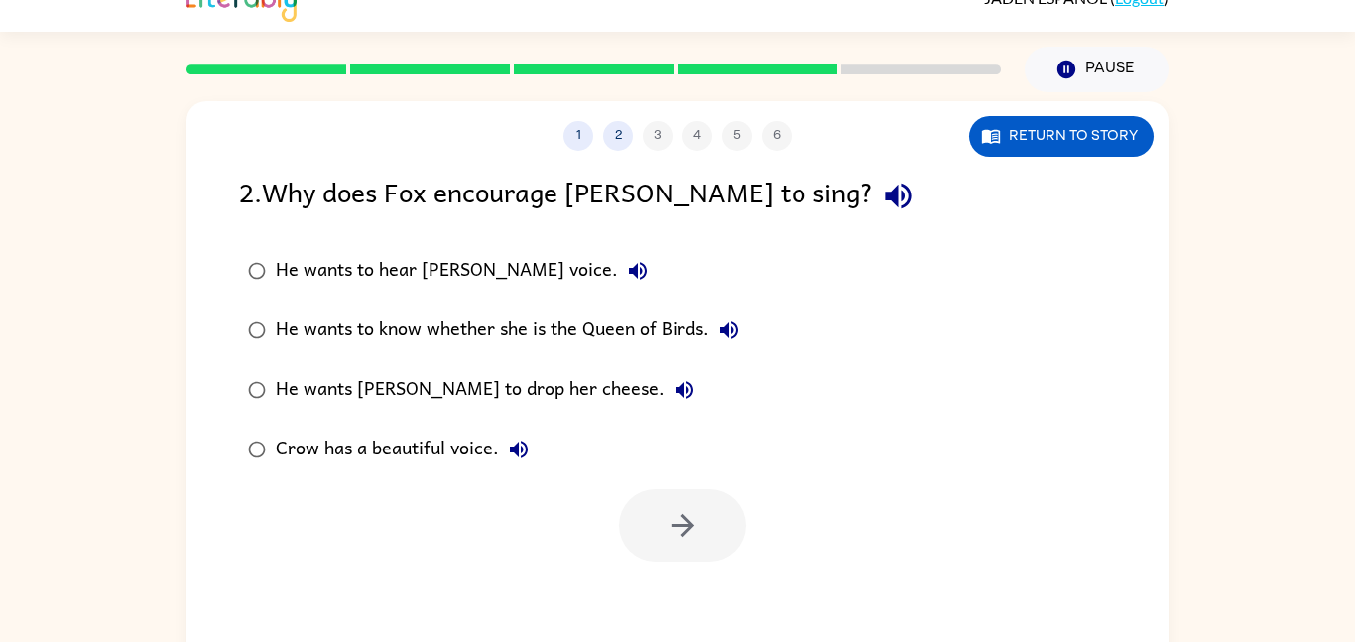
click at [495, 342] on div "He wants to know whether she is the Queen of Birds." at bounding box center [512, 330] width 473 height 40
click at [684, 541] on icon "button" at bounding box center [683, 525] width 35 height 35
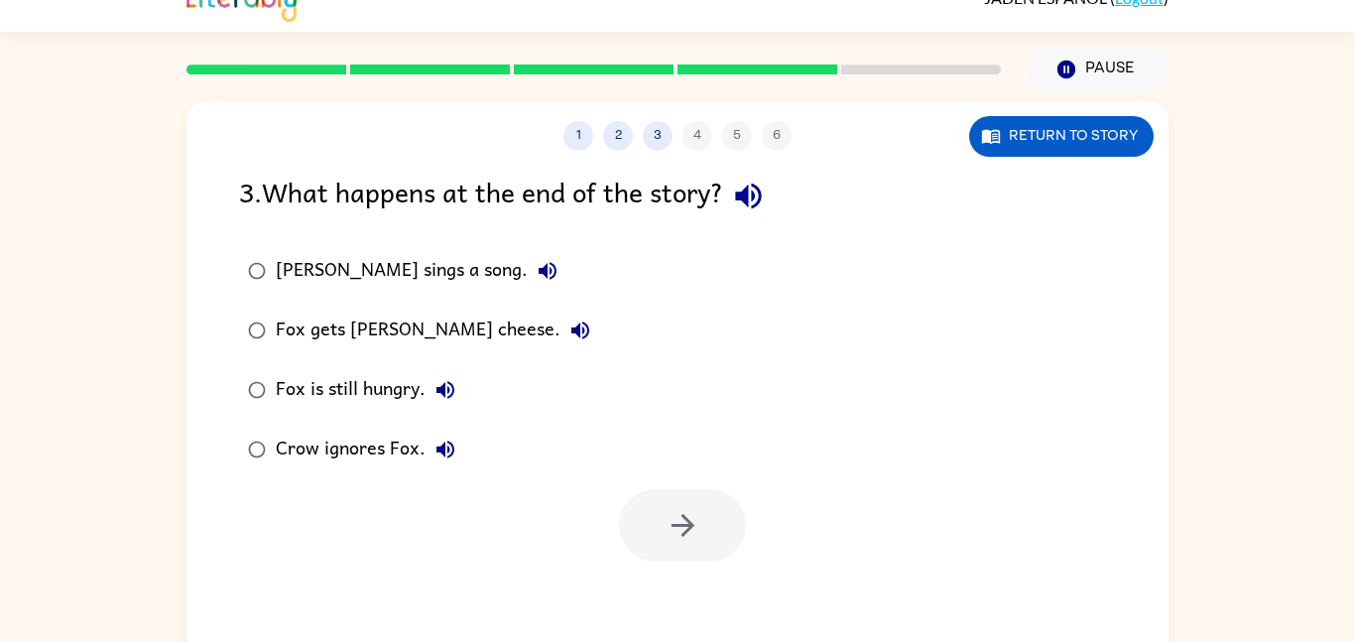
click at [369, 393] on div "Fox is still hungry." at bounding box center [370, 390] width 189 height 40
click at [668, 497] on button "button" at bounding box center [682, 525] width 127 height 72
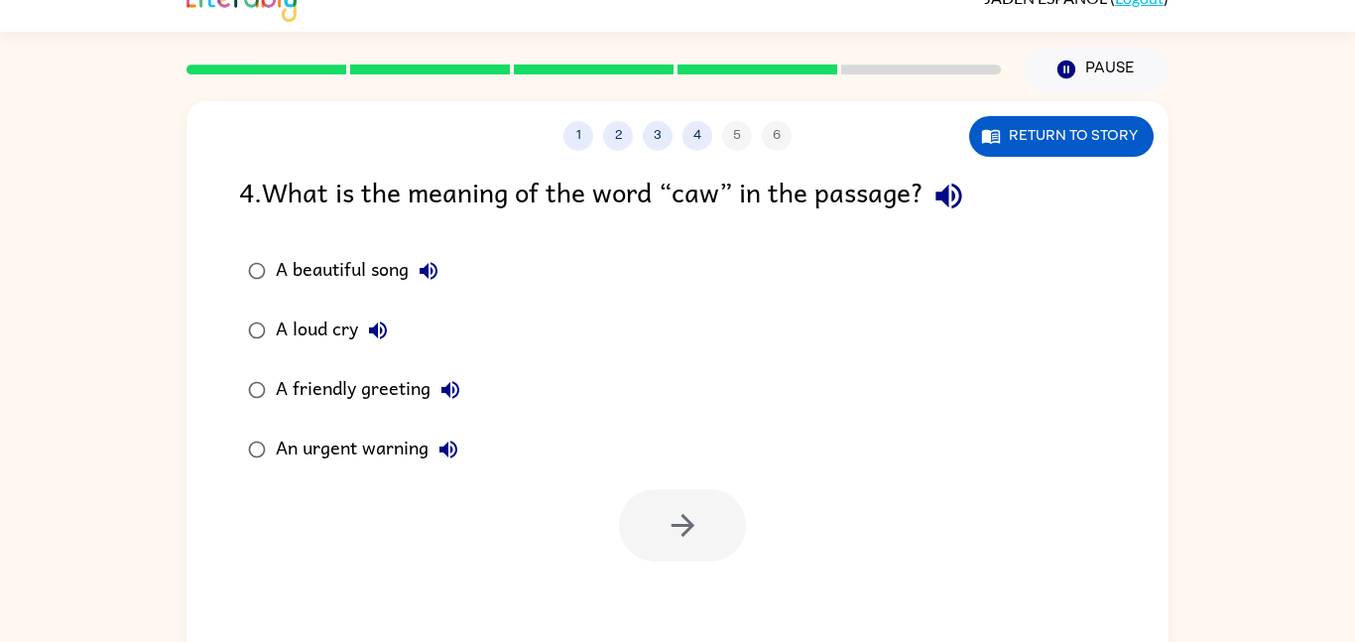
click at [392, 398] on div "A friendly greeting" at bounding box center [373, 390] width 194 height 40
click at [671, 531] on icon "button" at bounding box center [683, 525] width 35 height 35
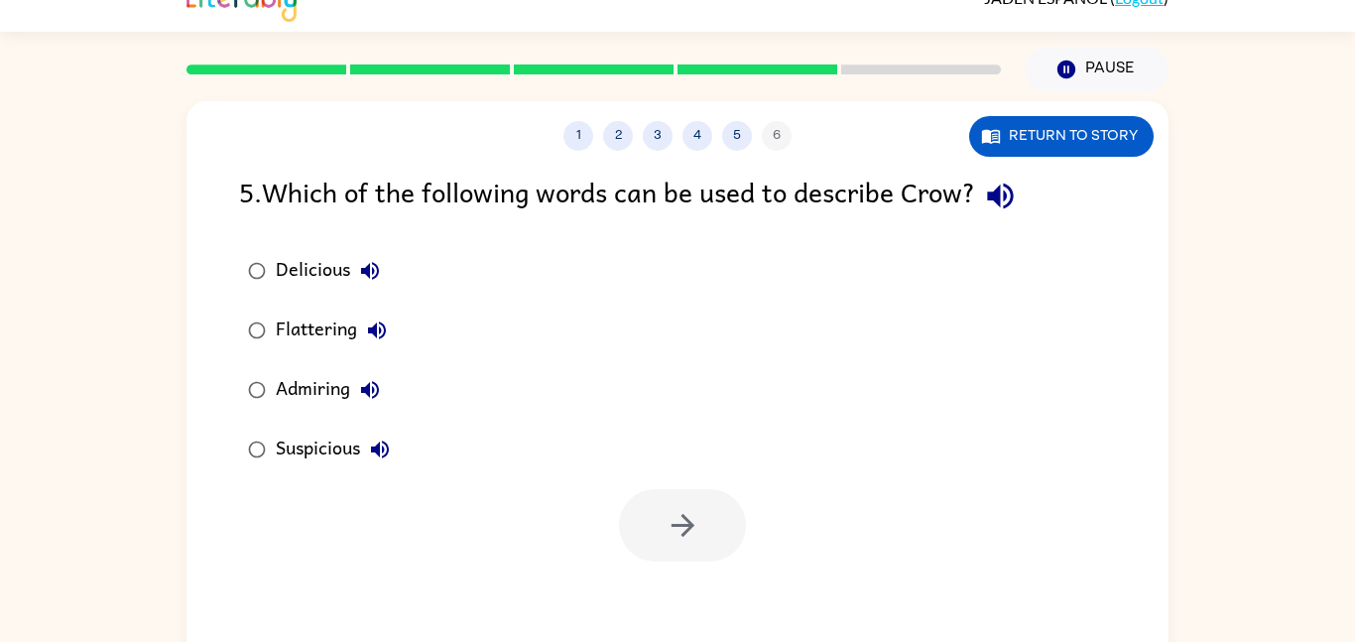
click at [321, 280] on div "Delicious" at bounding box center [333, 271] width 114 height 40
click at [686, 542] on icon "button" at bounding box center [683, 525] width 35 height 35
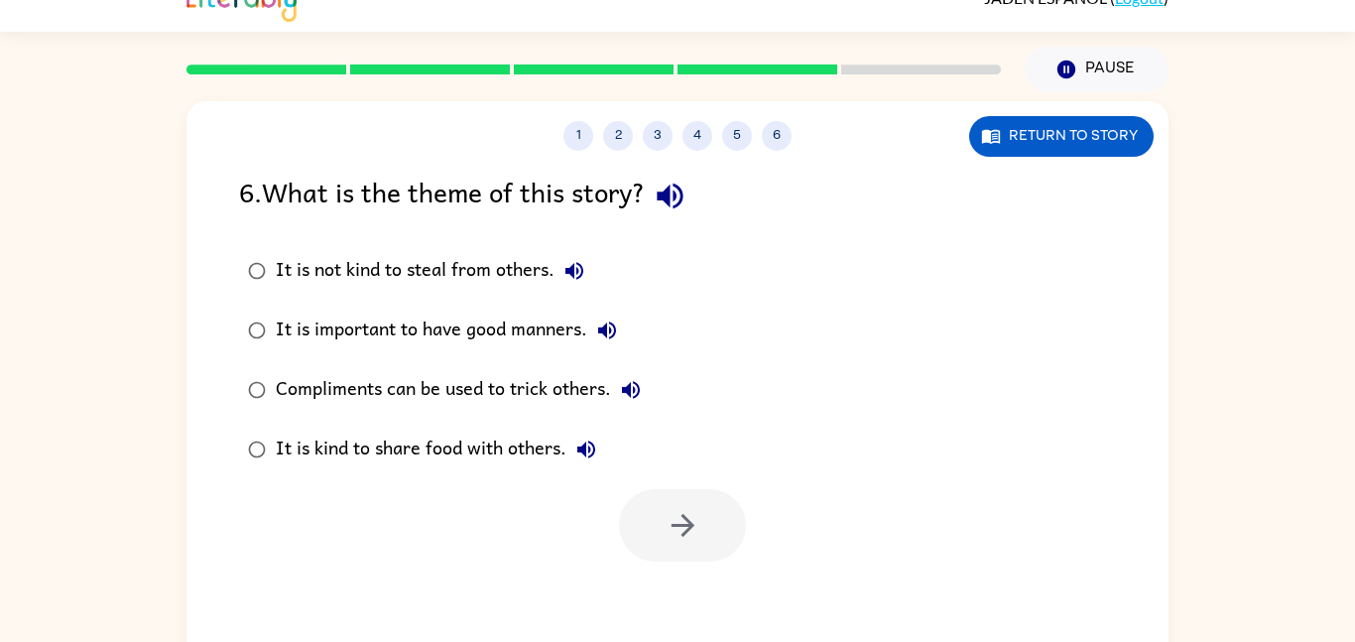
click at [519, 264] on div "It is not kind to steal from others." at bounding box center [435, 271] width 318 height 40
click at [681, 545] on button "button" at bounding box center [682, 525] width 127 height 72
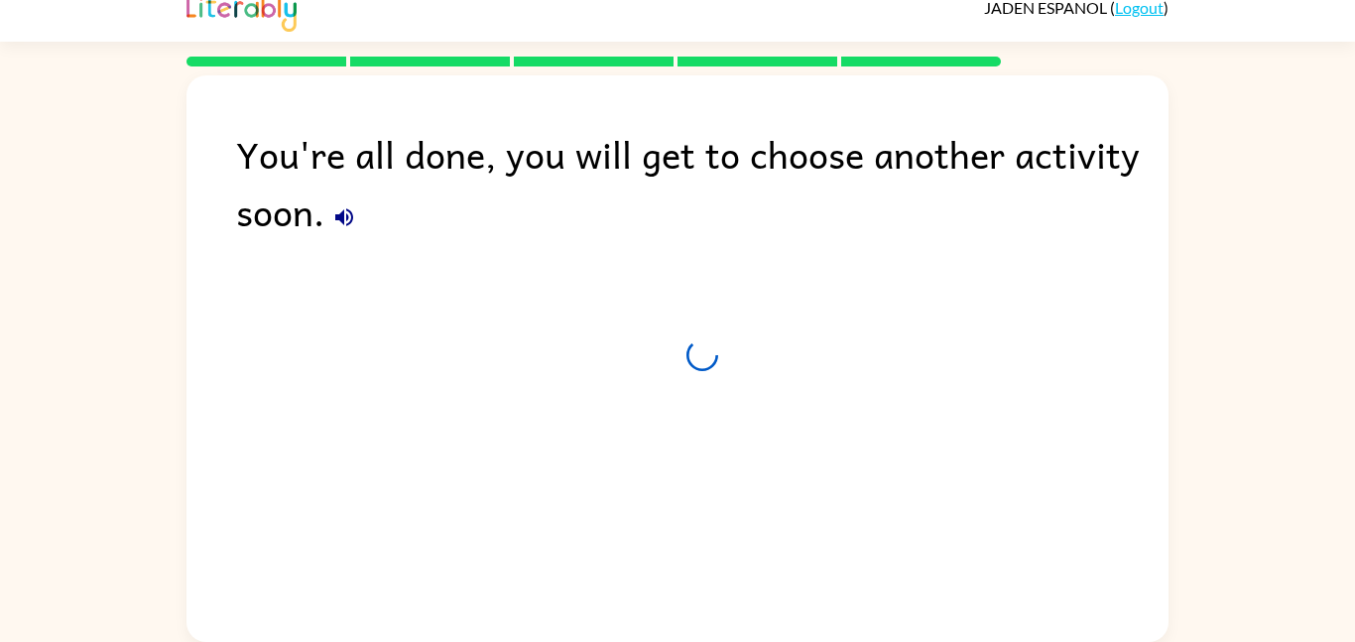
scroll to position [20, 0]
